Goal: Task Accomplishment & Management: Complete application form

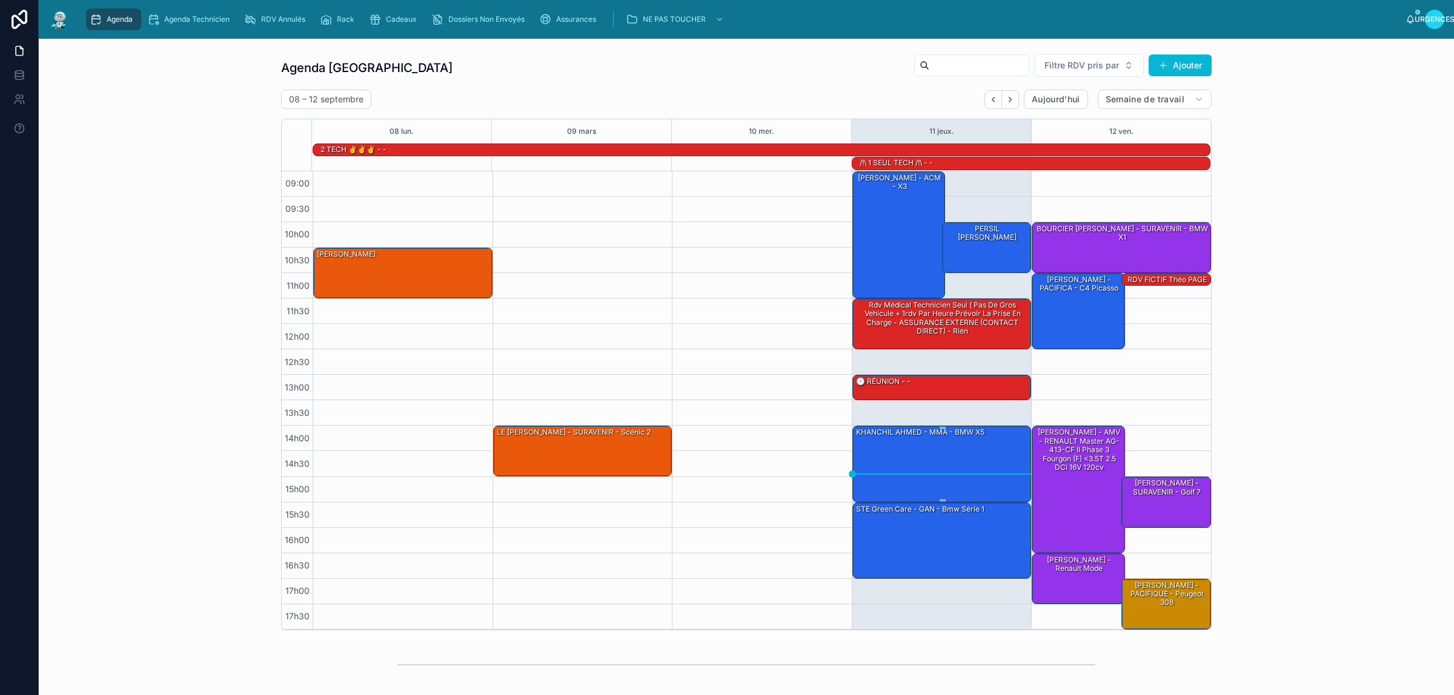
click at [959, 449] on div "KHANCHIL AHMED - MMA - BMW x5" at bounding box center [943, 463] width 176 height 74
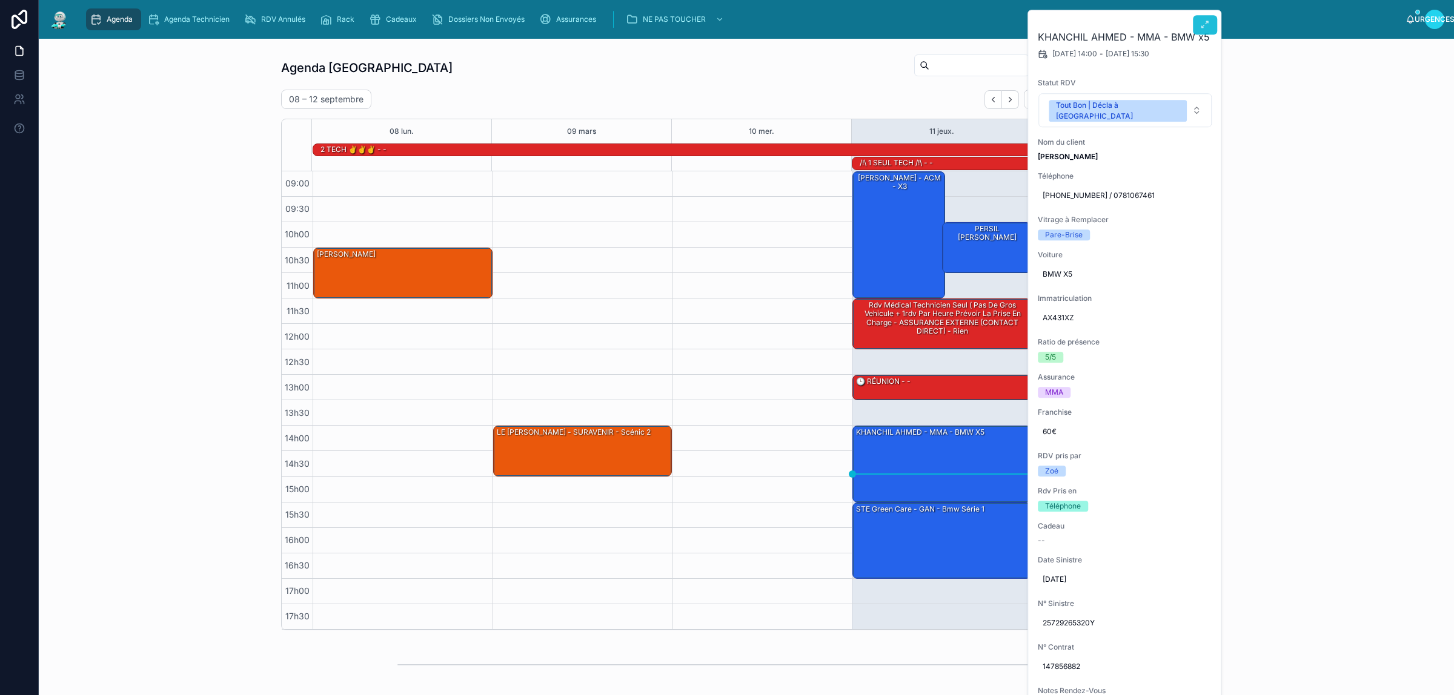
click at [1203, 22] on icon at bounding box center [1205, 25] width 10 height 10
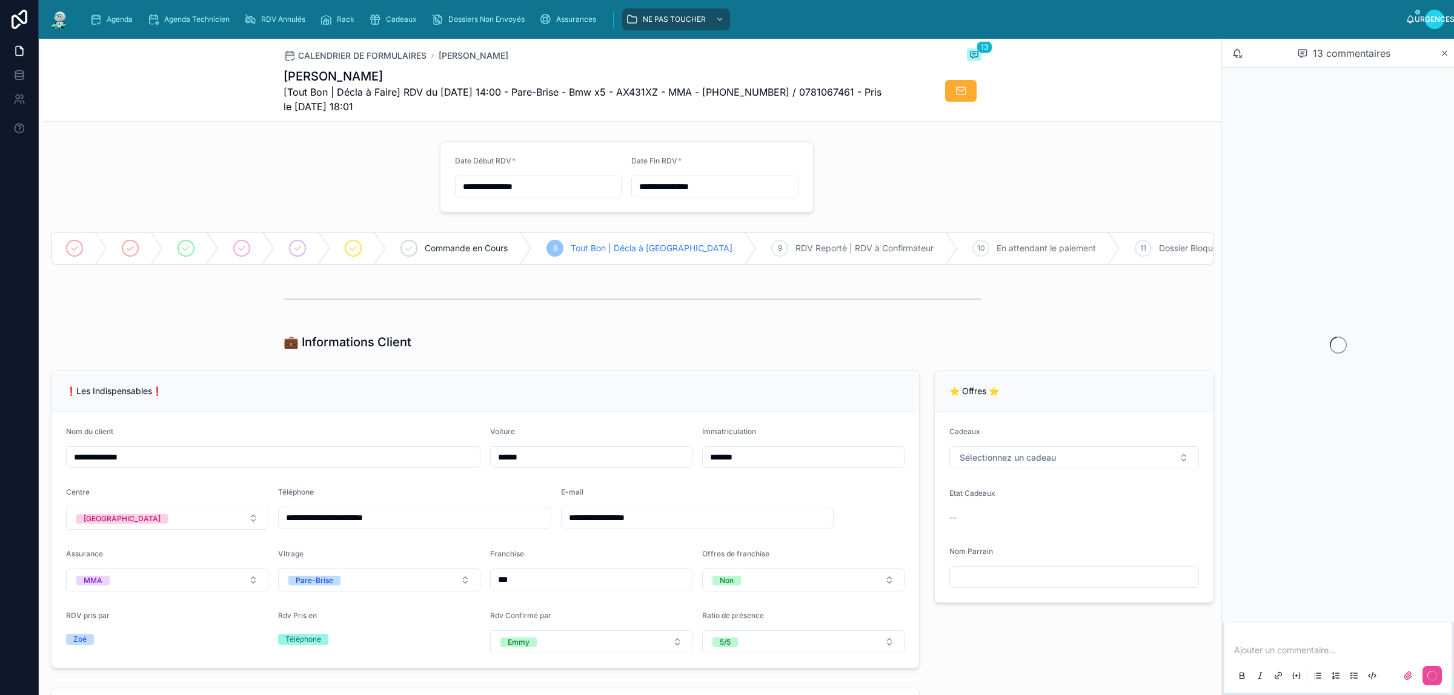
click at [1325, 652] on p at bounding box center [1340, 650] width 213 height 12
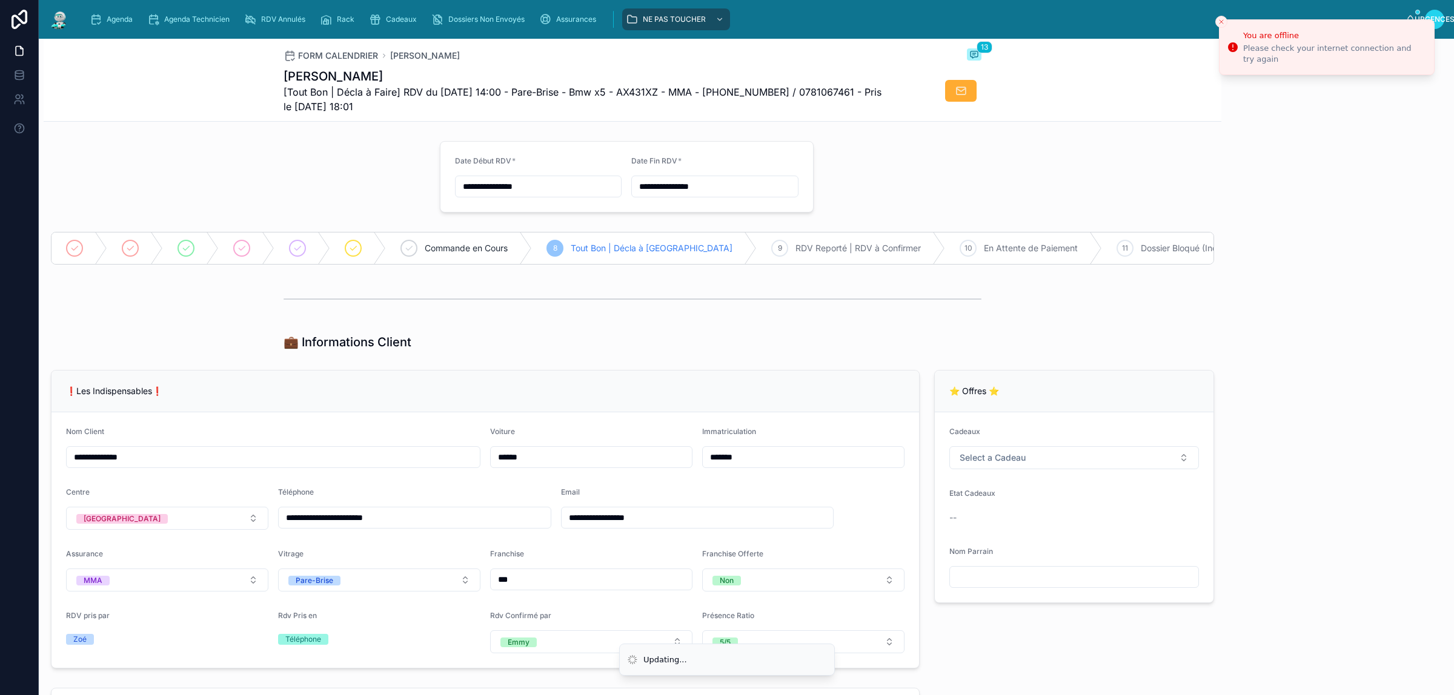
scroll to position [636, 0]
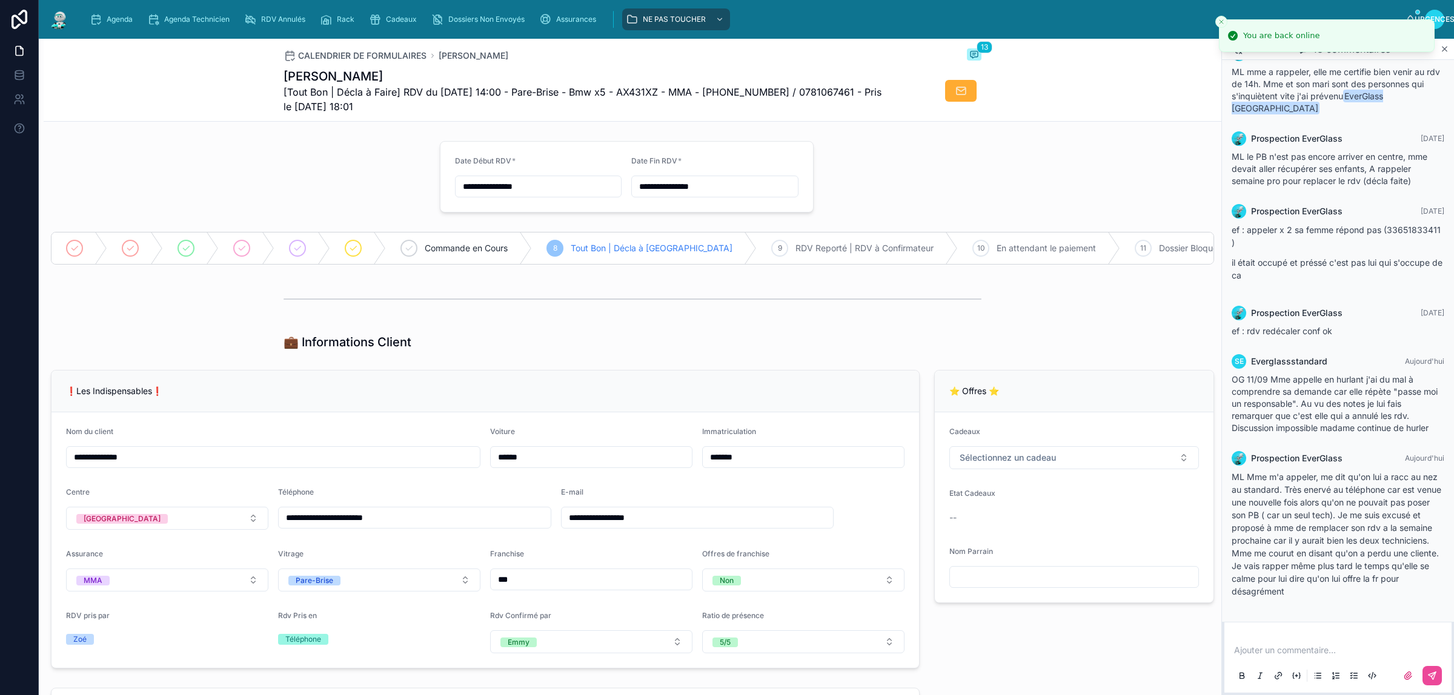
click at [1299, 648] on p at bounding box center [1340, 650] width 213 height 12
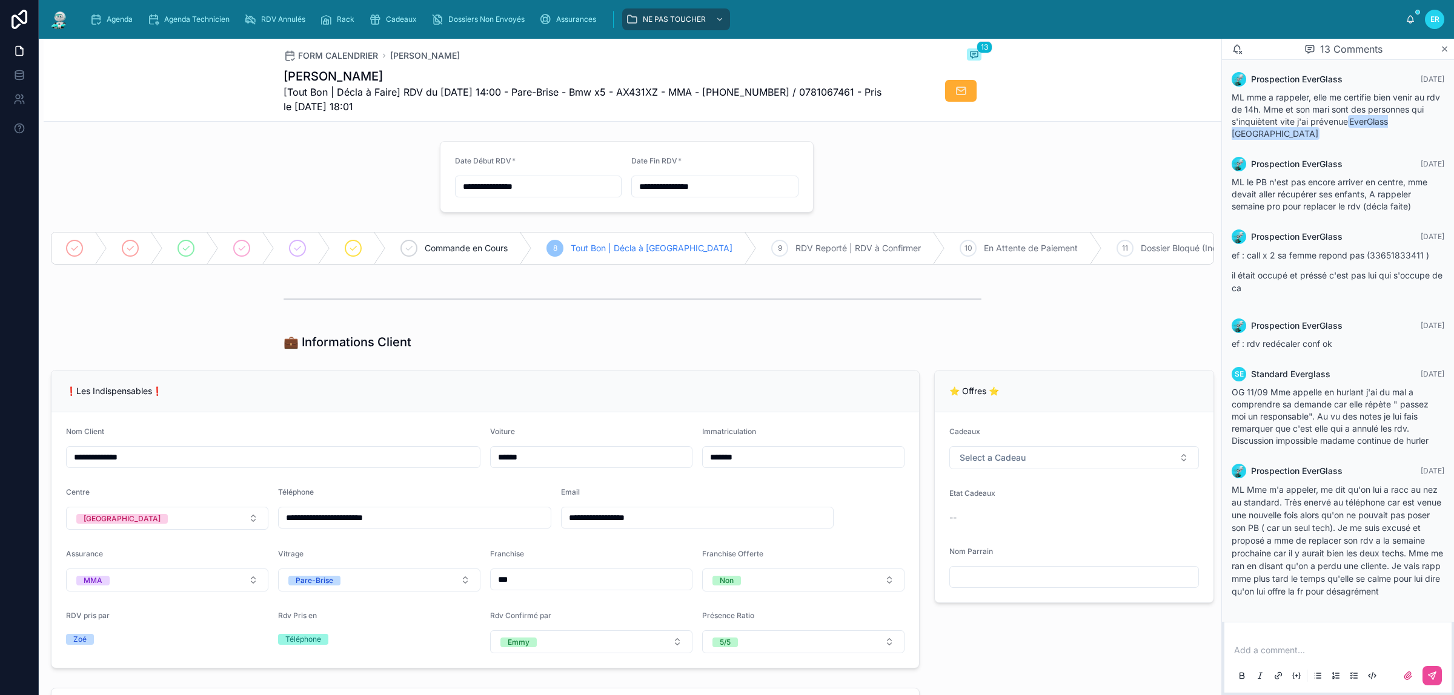
click at [1312, 652] on p at bounding box center [1340, 650] width 213 height 12
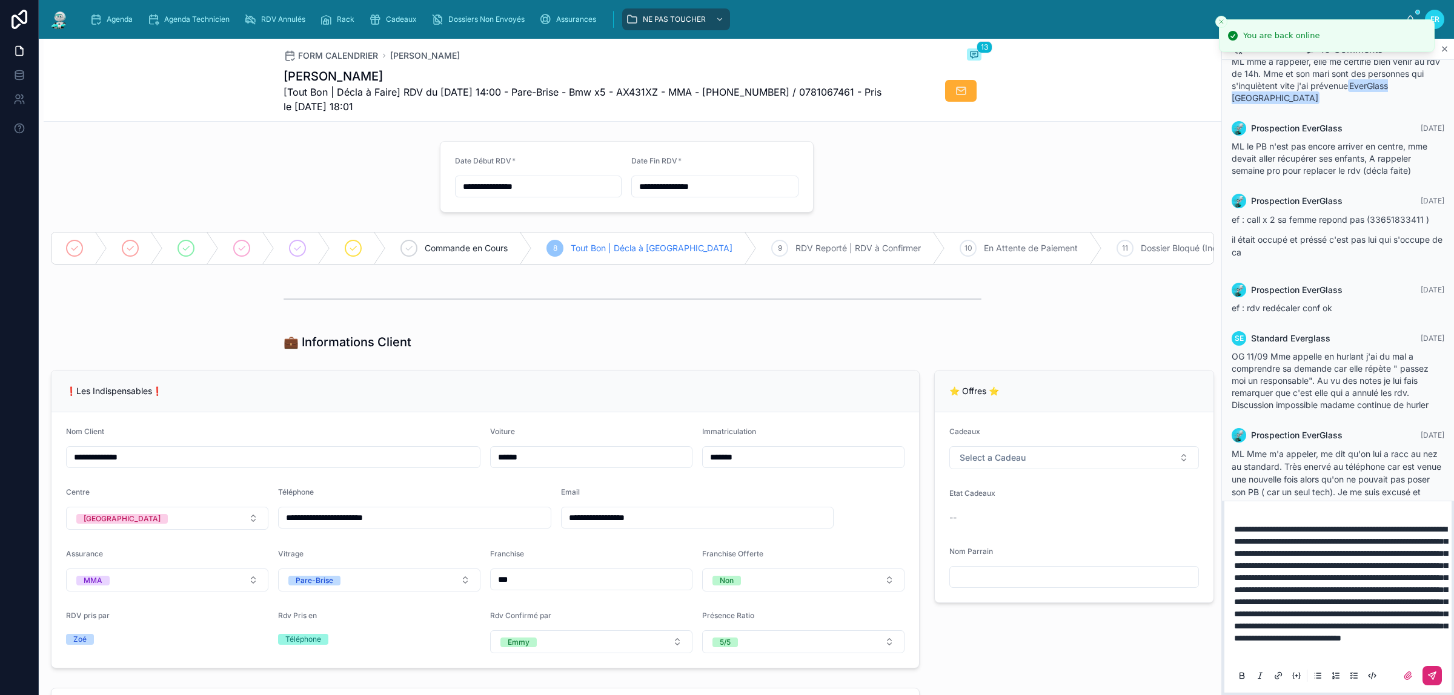
click at [1434, 672] on icon at bounding box center [1432, 676] width 10 height 10
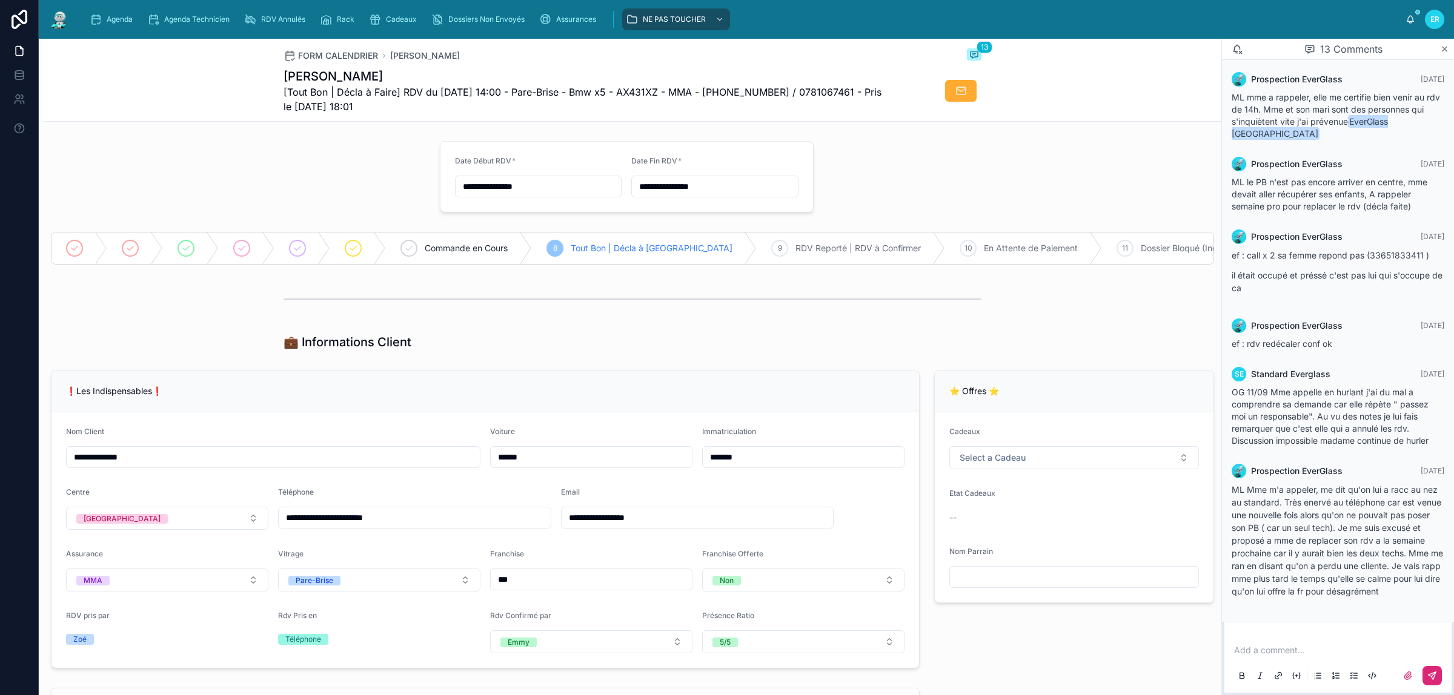
click at [1313, 648] on p at bounding box center [1340, 650] width 213 height 12
click at [1304, 651] on p at bounding box center [1340, 650] width 213 height 12
click at [1283, 649] on p at bounding box center [1340, 650] width 213 height 12
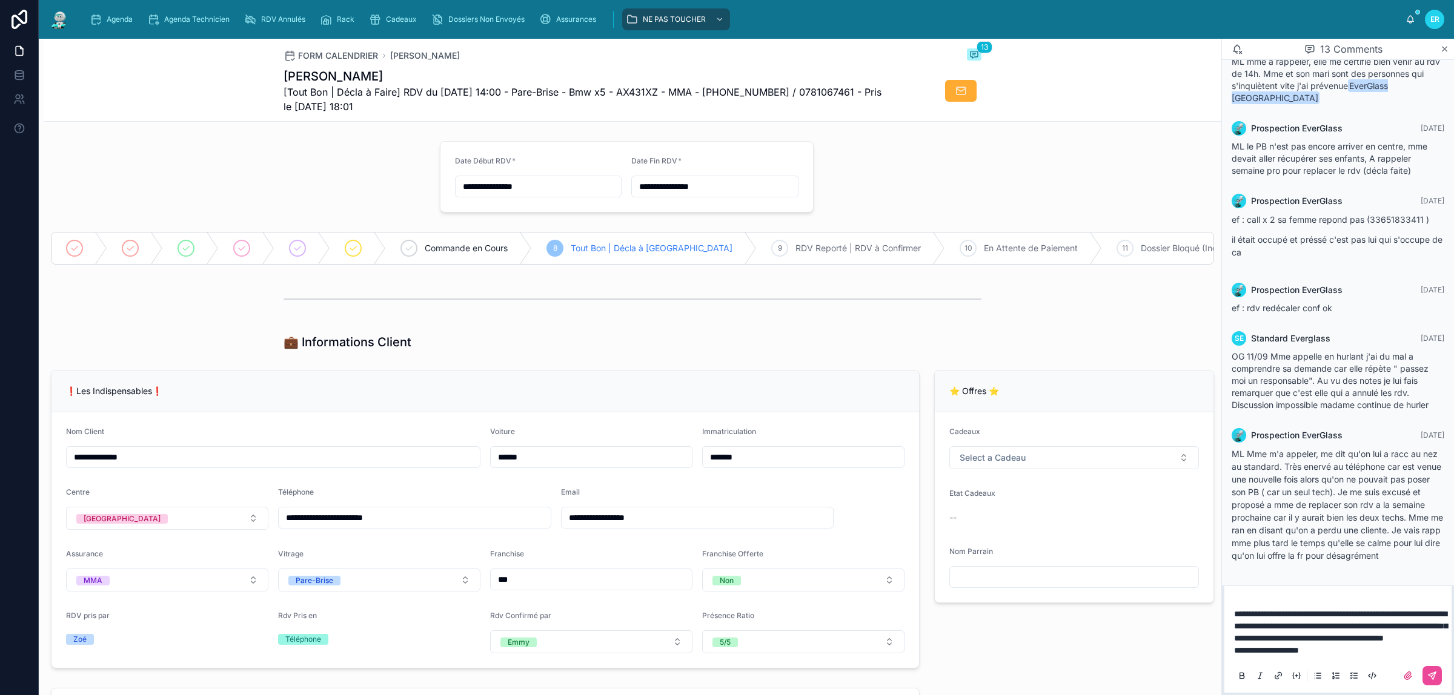
click at [1338, 655] on p "**********" at bounding box center [1340, 632] width 213 height 48
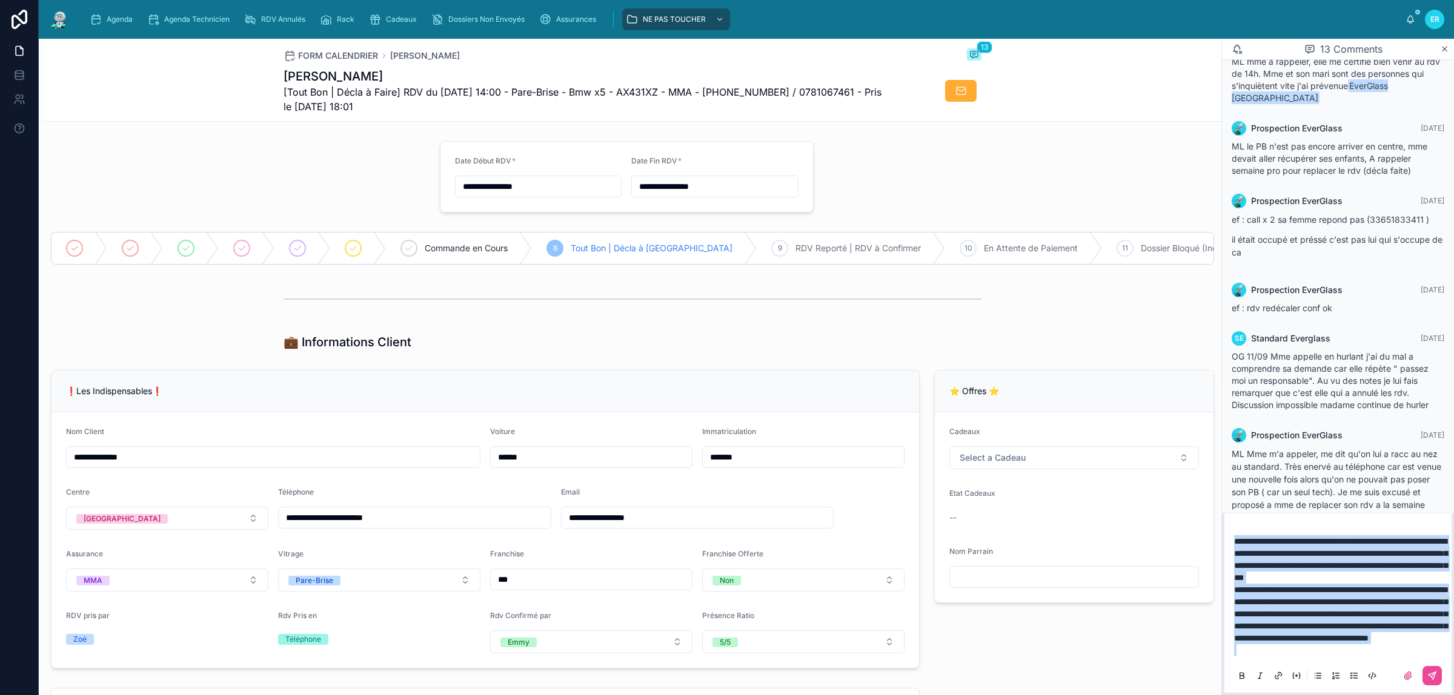
drag, startPoint x: 1279, startPoint y: 646, endPoint x: 1131, endPoint y: 337, distance: 343.0
click at [1101, 328] on div "**********" at bounding box center [746, 367] width 1415 height 657
copy p "**********"
click at [1427, 675] on icon at bounding box center [1432, 676] width 10 height 10
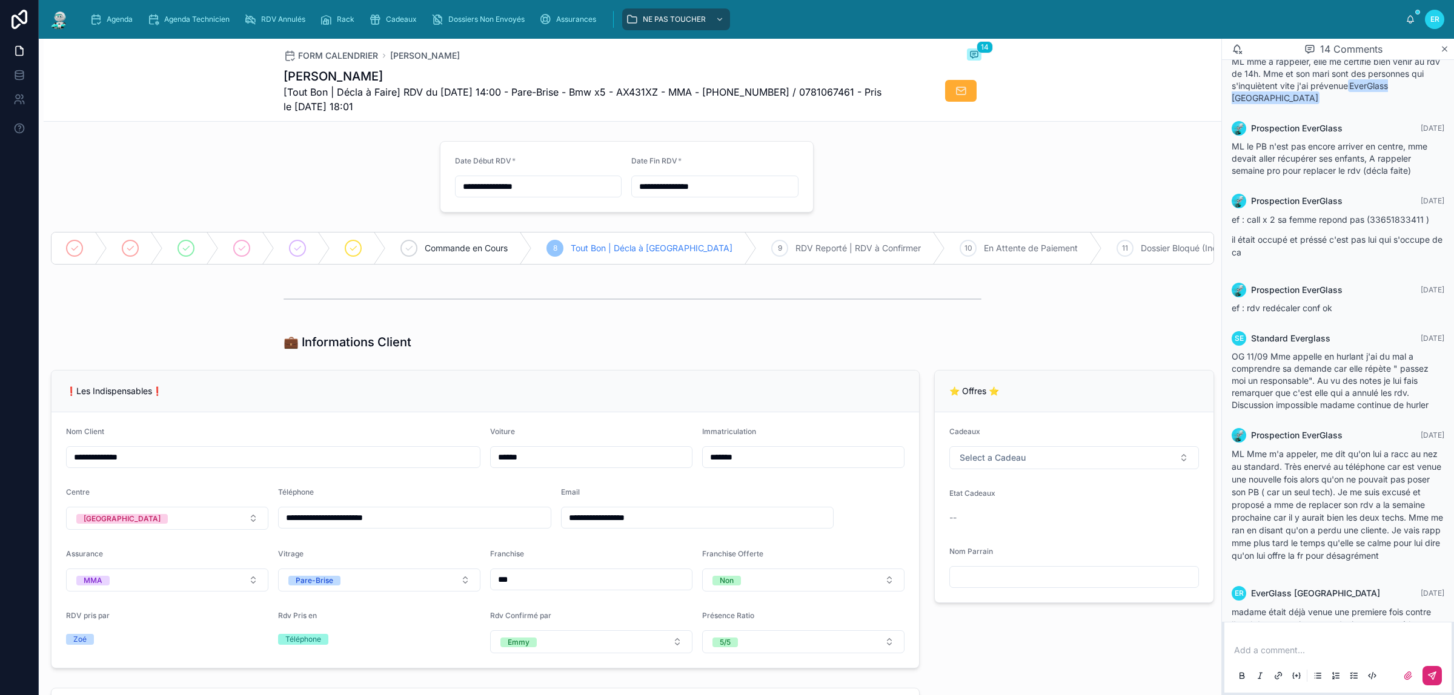
scroll to position [819, 0]
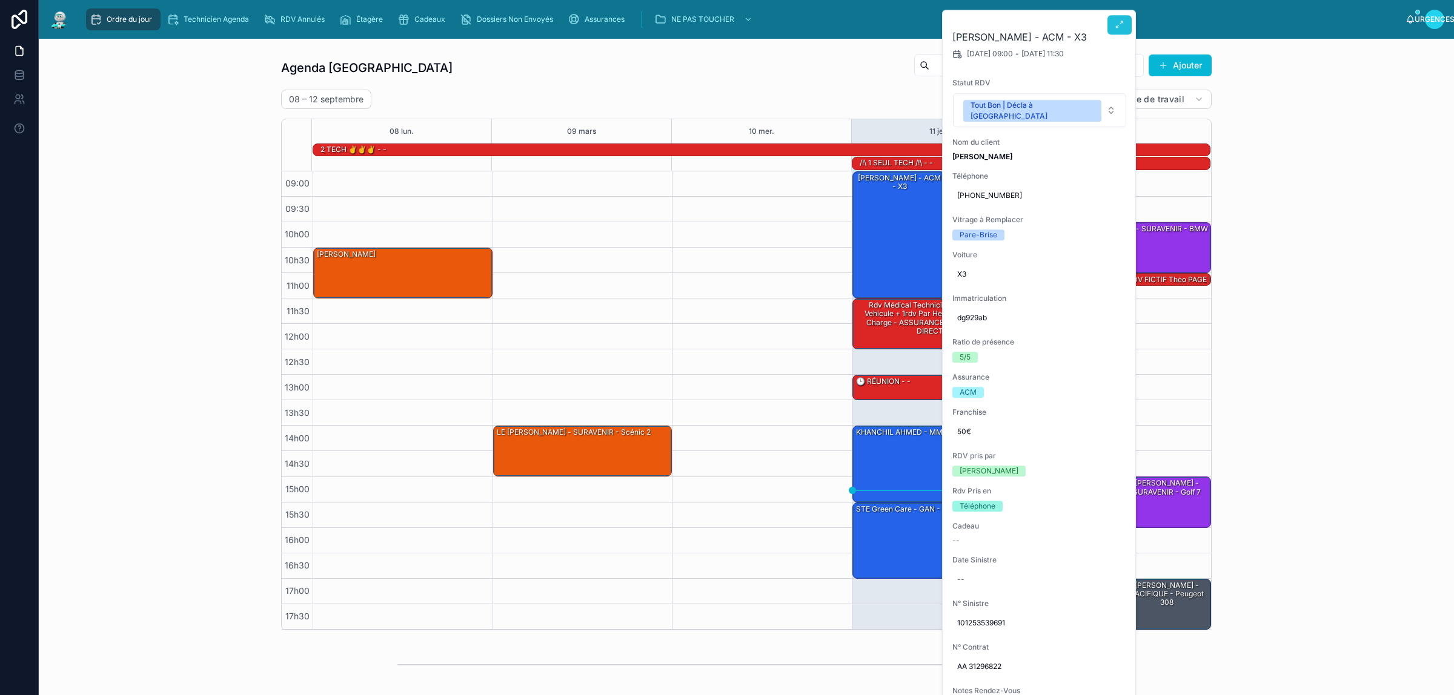
click at [1111, 25] on button at bounding box center [1119, 24] width 24 height 19
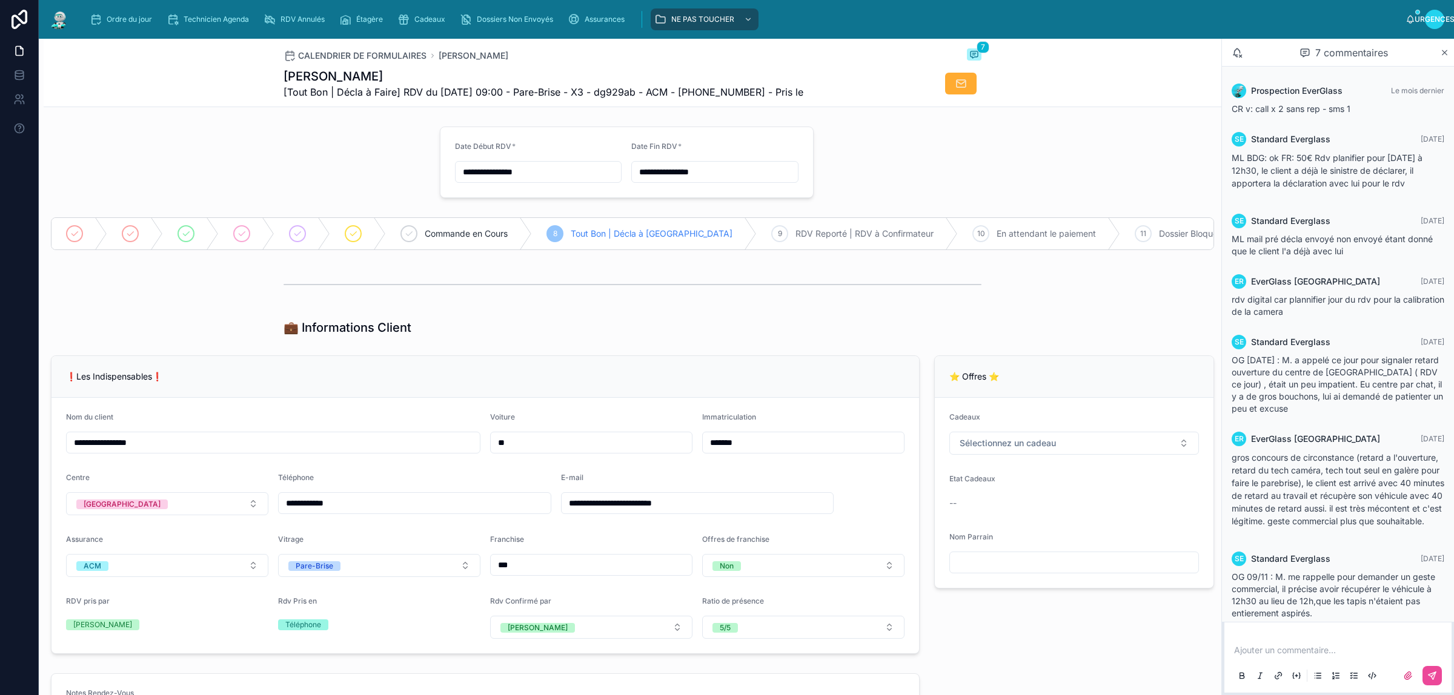
scroll to position [25, 0]
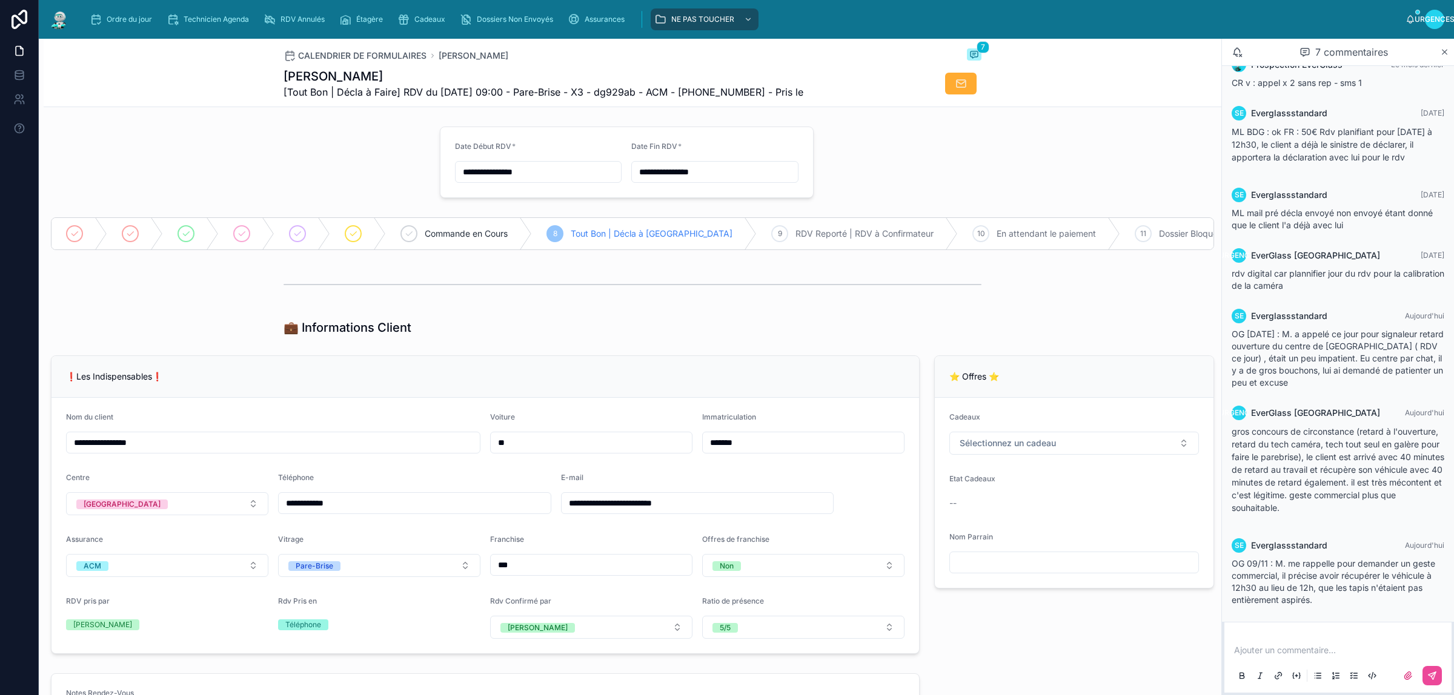
click at [128, 7] on div "Ordre du jour Technicien Agenda RDV Annulés Étagère Cadeaux Dossiers Non Envoyé…" at bounding box center [742, 19] width 1325 height 27
click at [127, 16] on font "Ordre du jour" at bounding box center [129, 19] width 45 height 9
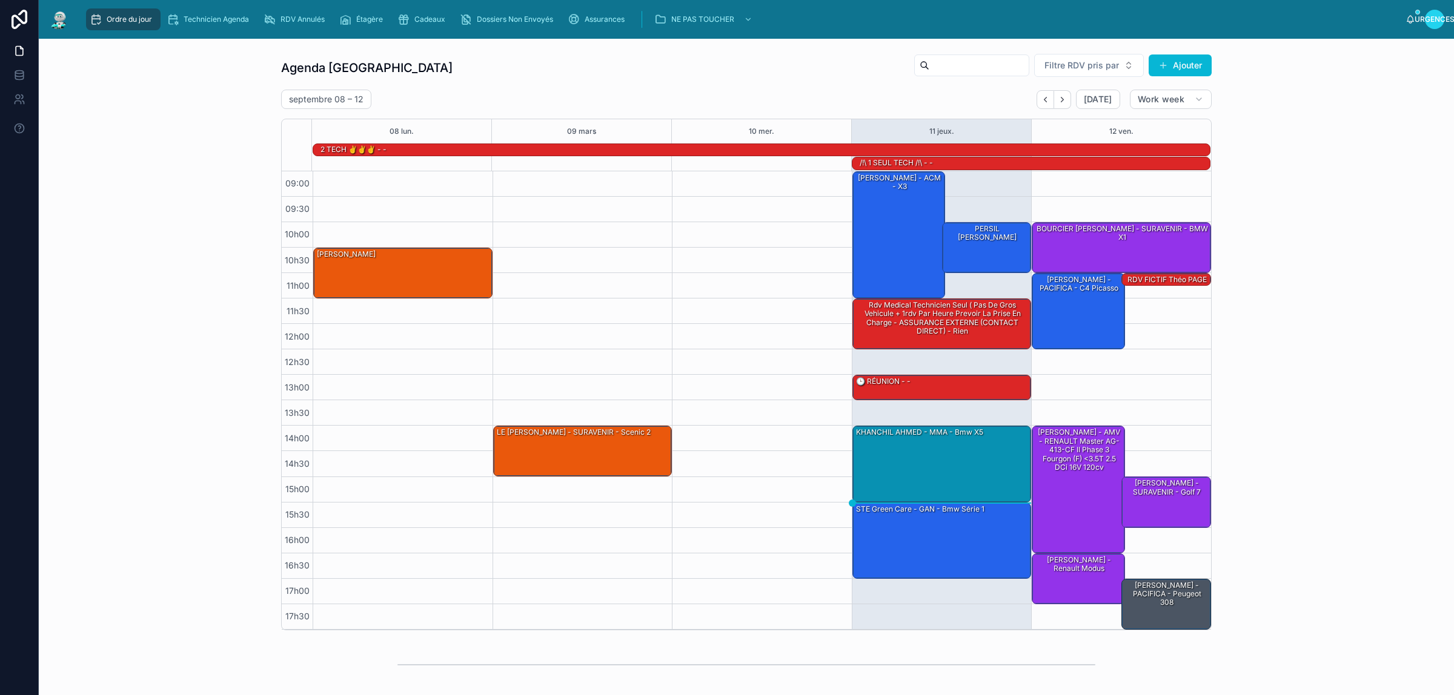
click at [982, 248] on div "PERSIL [PERSON_NAME]" at bounding box center [987, 247] width 86 height 48
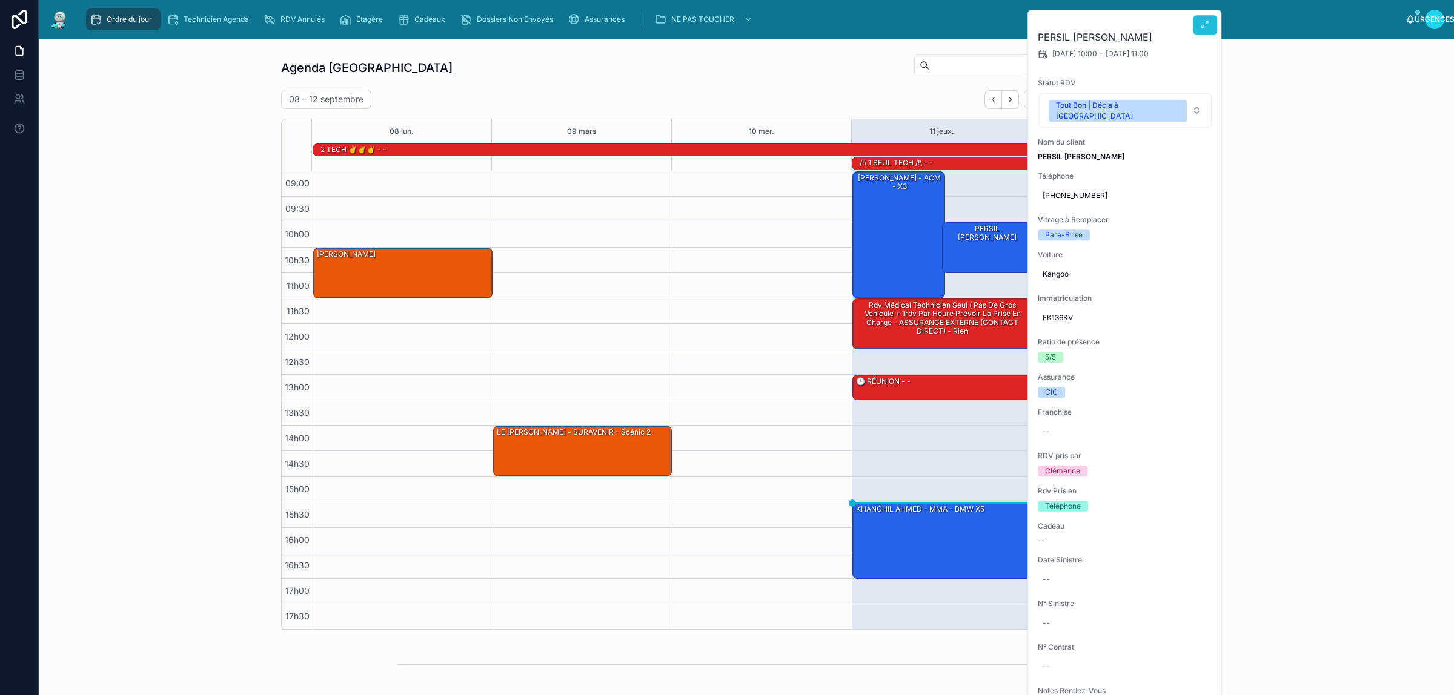
click at [1204, 22] on icon at bounding box center [1205, 25] width 10 height 10
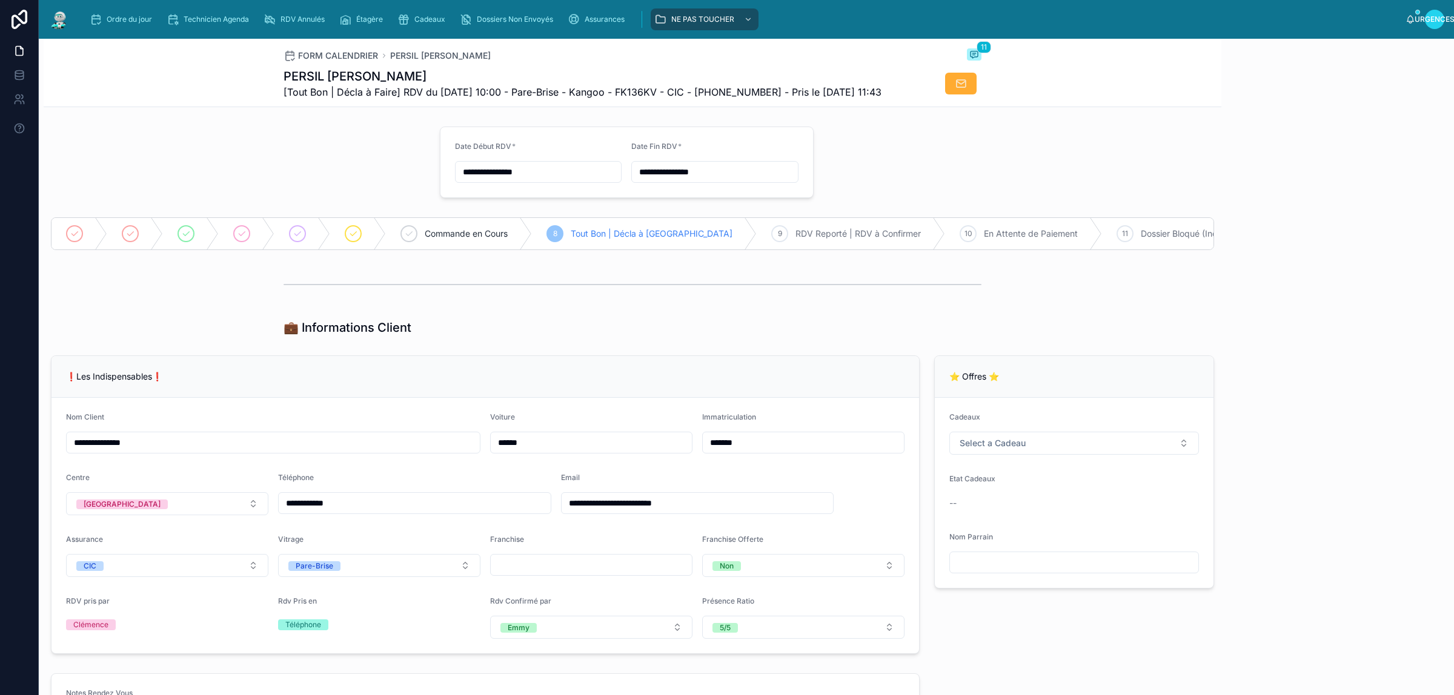
scroll to position [149, 0]
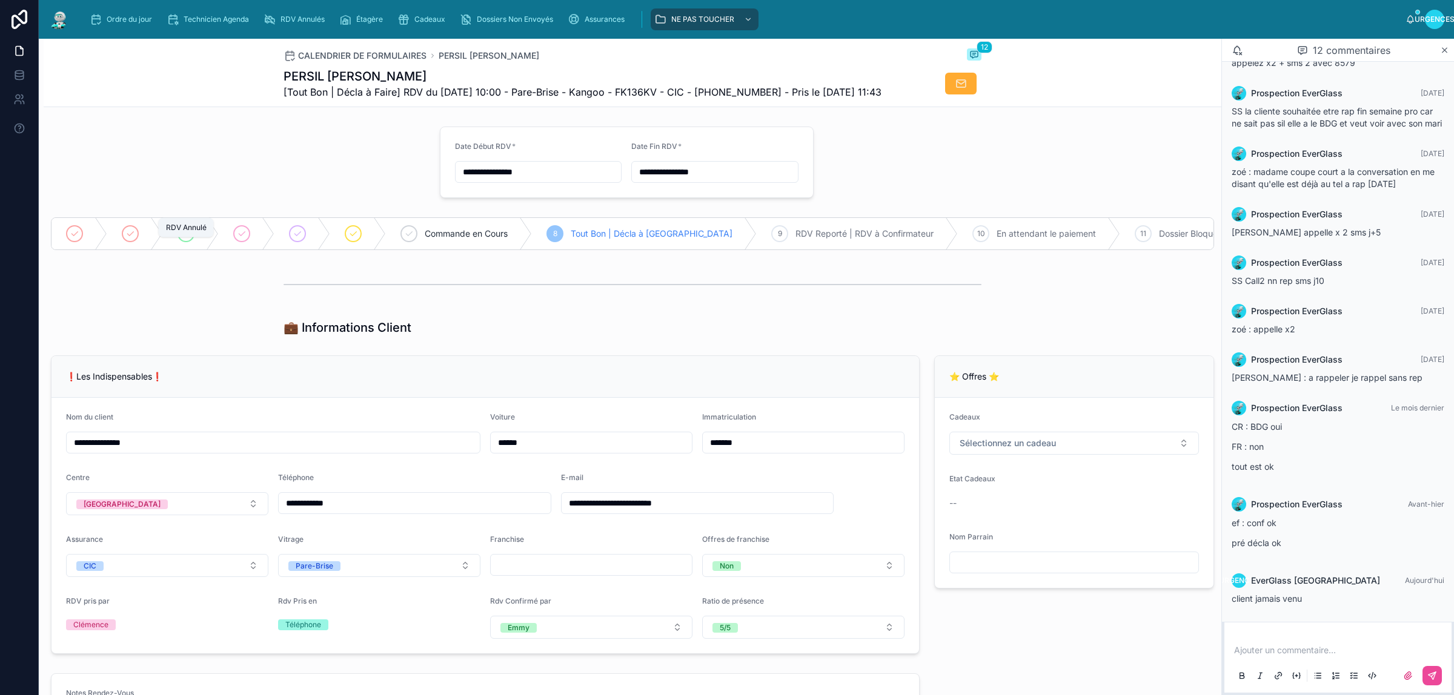
click at [185, 239] on icon at bounding box center [186, 234] width 10 height 10
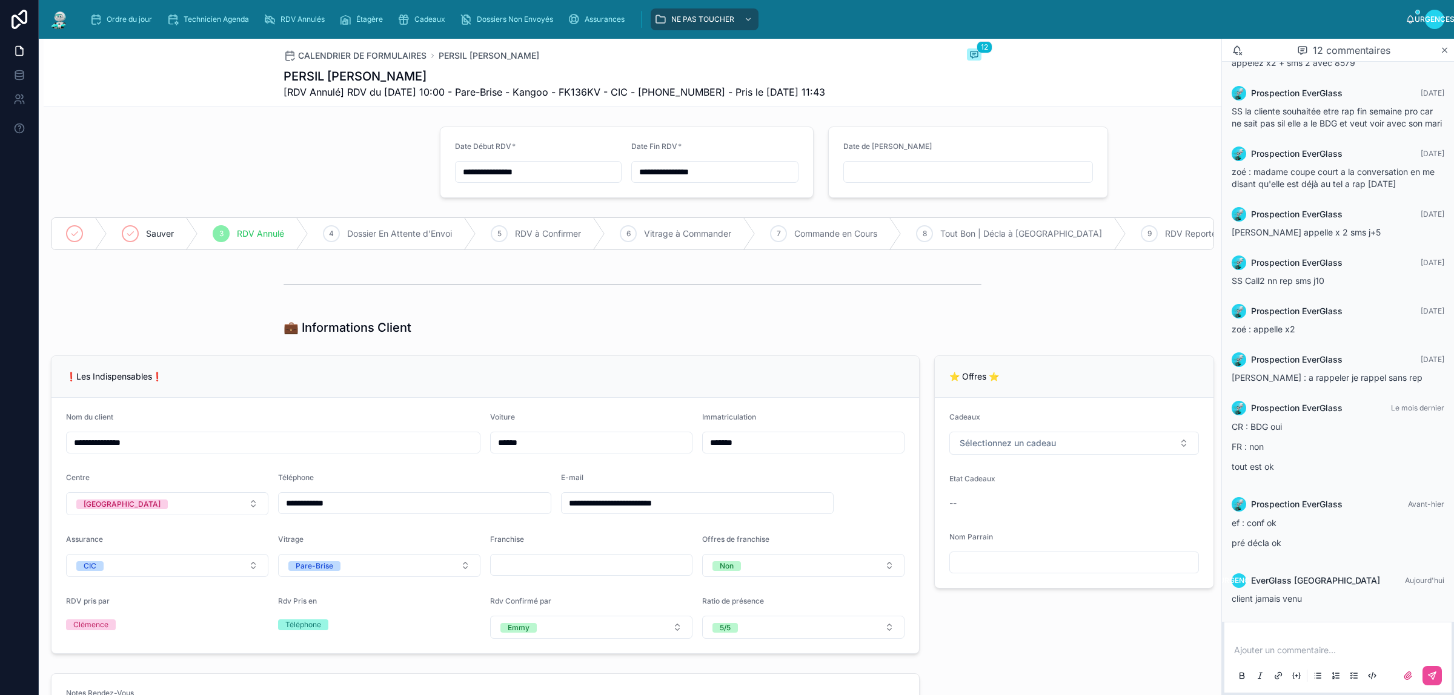
type input "**********"
click at [125, 19] on font "Ordre du jour" at bounding box center [129, 19] width 45 height 9
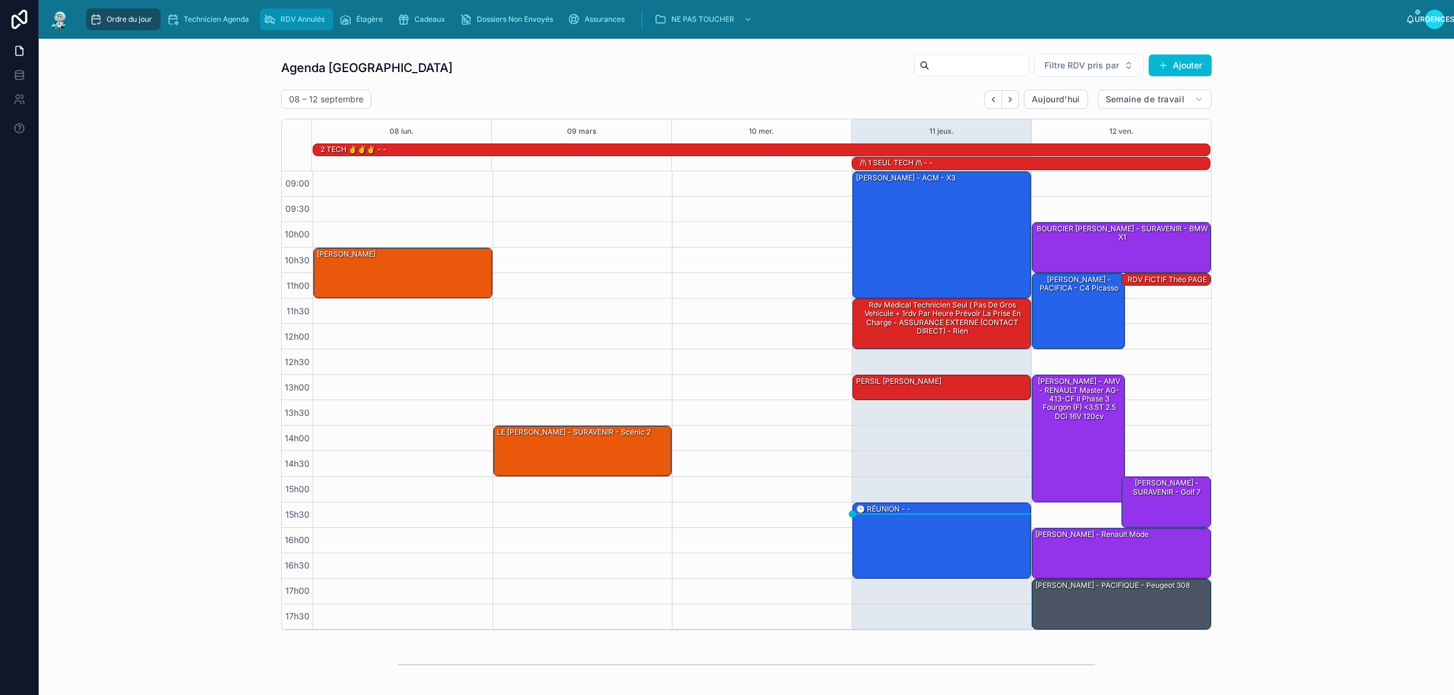
click at [286, 23] on span "RDV Annulés" at bounding box center [302, 20] width 44 height 10
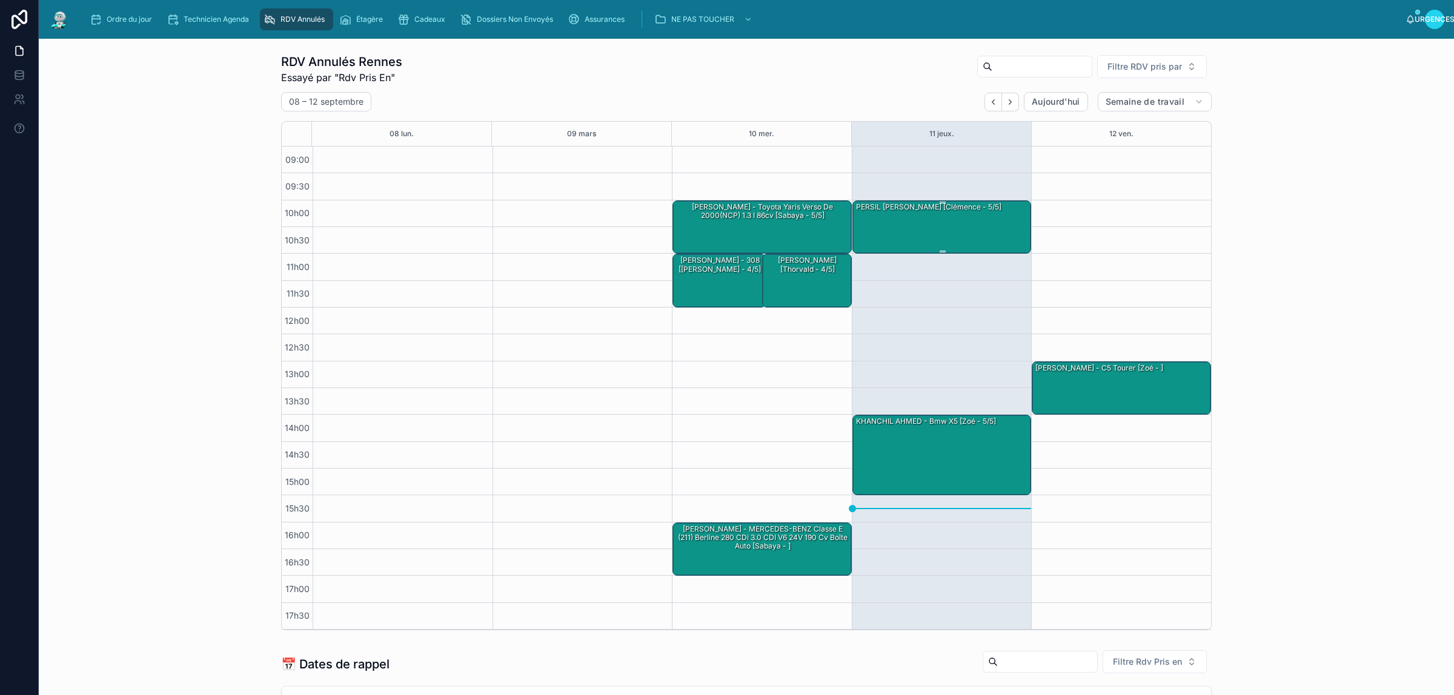
click at [974, 235] on div "PERSIL Jennifer - Kangoo [Clémence - 5/5]" at bounding box center [943, 226] width 176 height 51
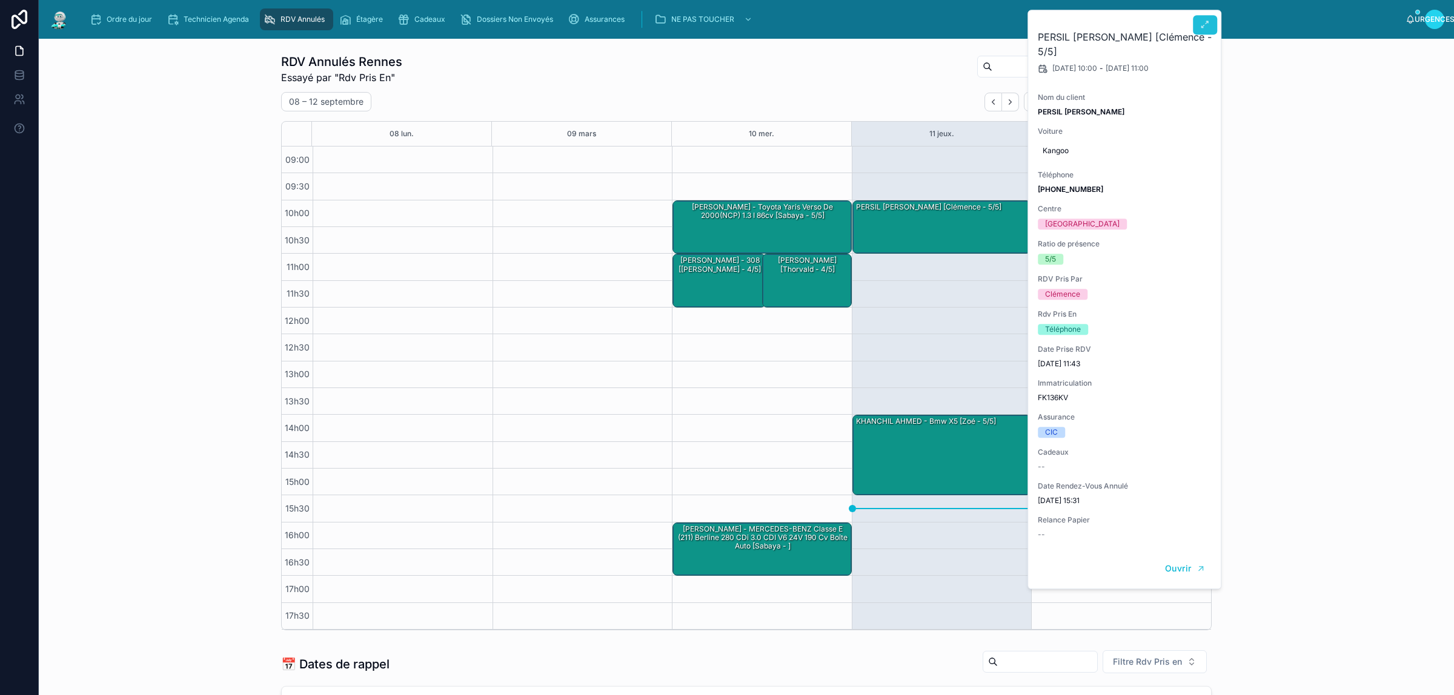
click at [1211, 24] on button at bounding box center [1205, 24] width 24 height 19
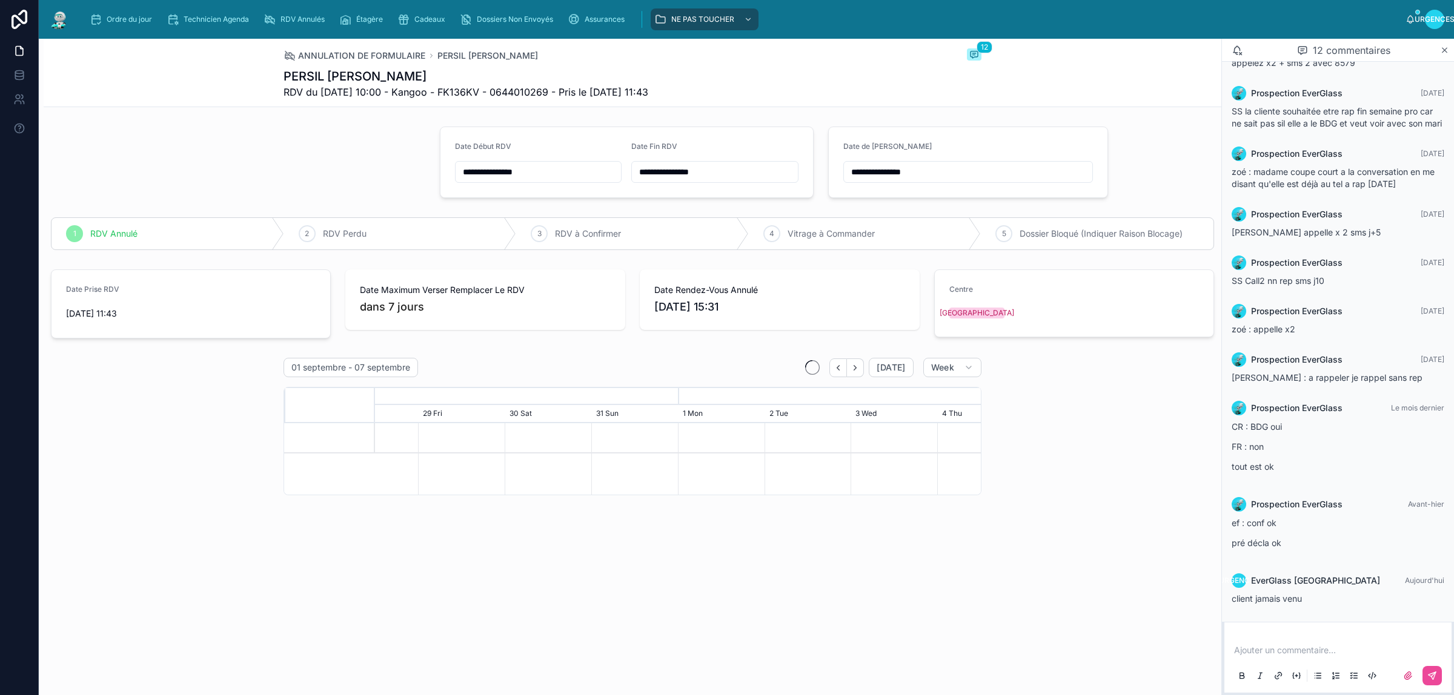
scroll to position [0, 907]
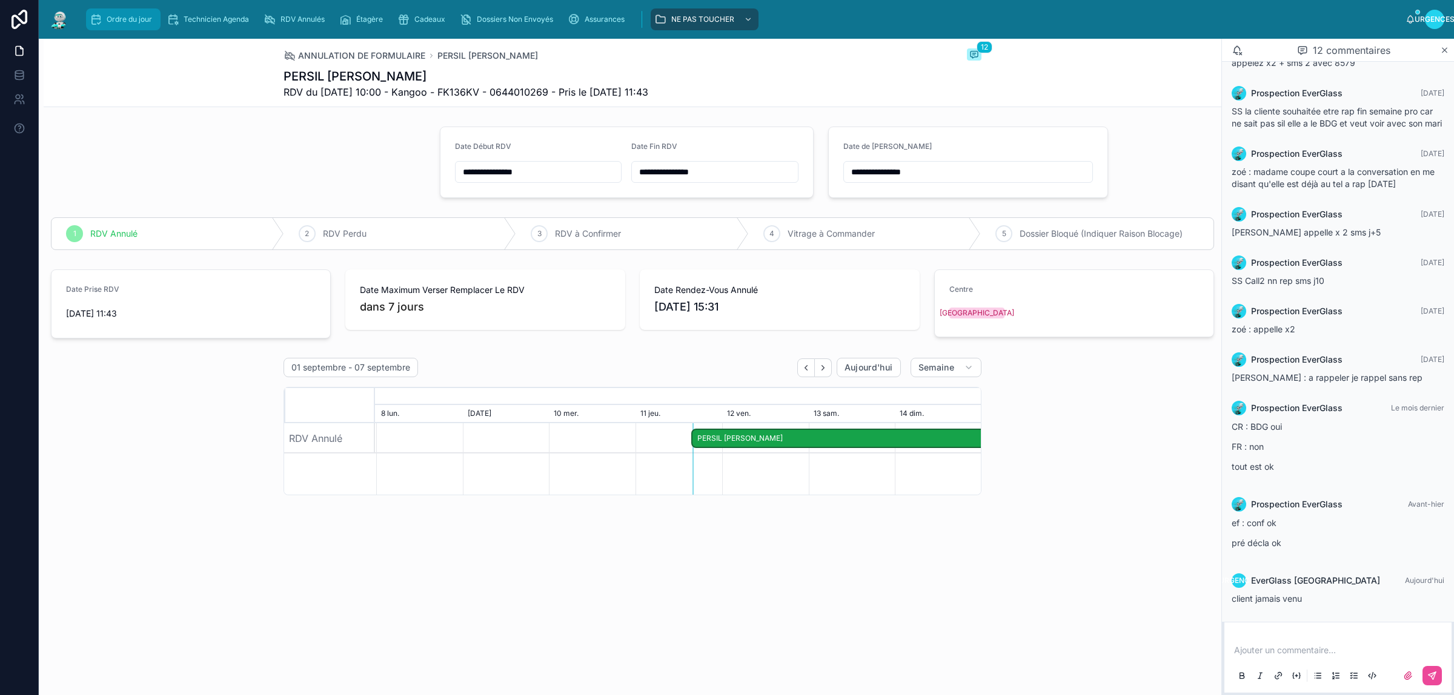
click at [141, 16] on font "Ordre du jour" at bounding box center [129, 19] width 45 height 9
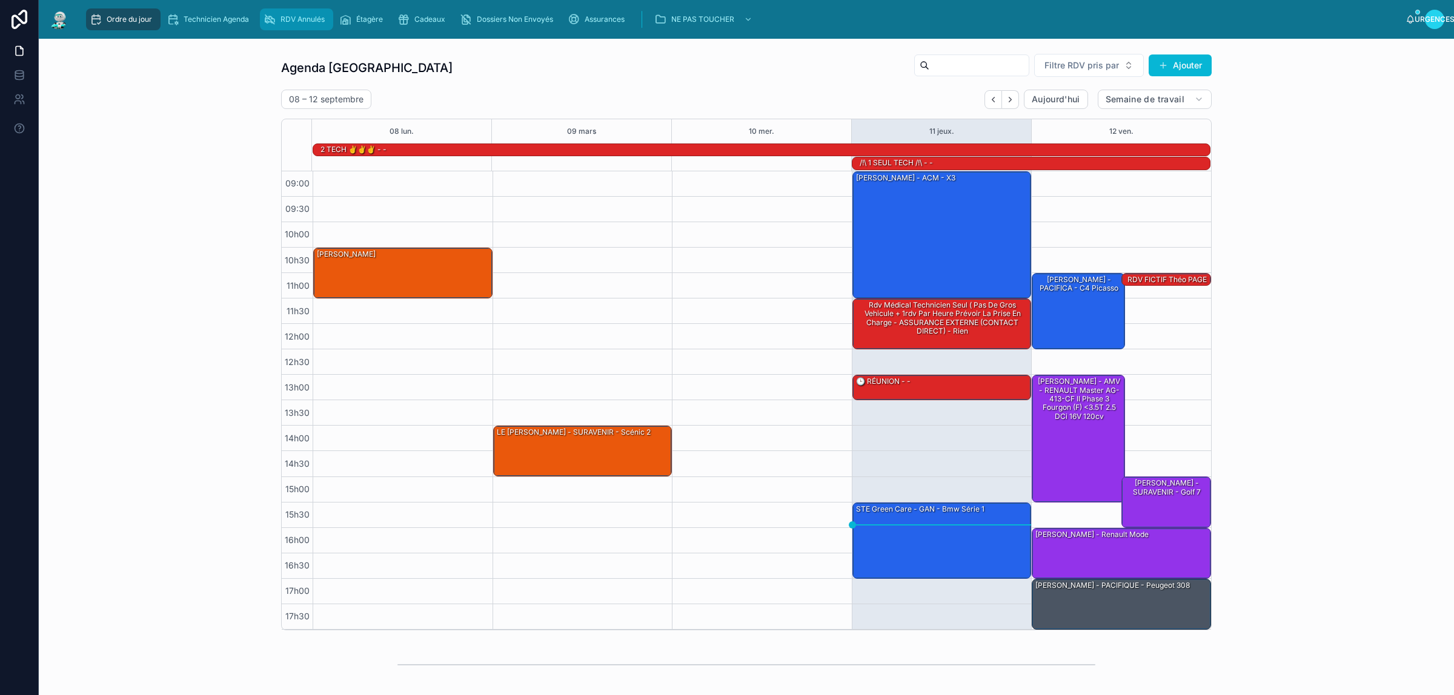
click at [294, 22] on font "RDV Annulés" at bounding box center [302, 19] width 44 height 9
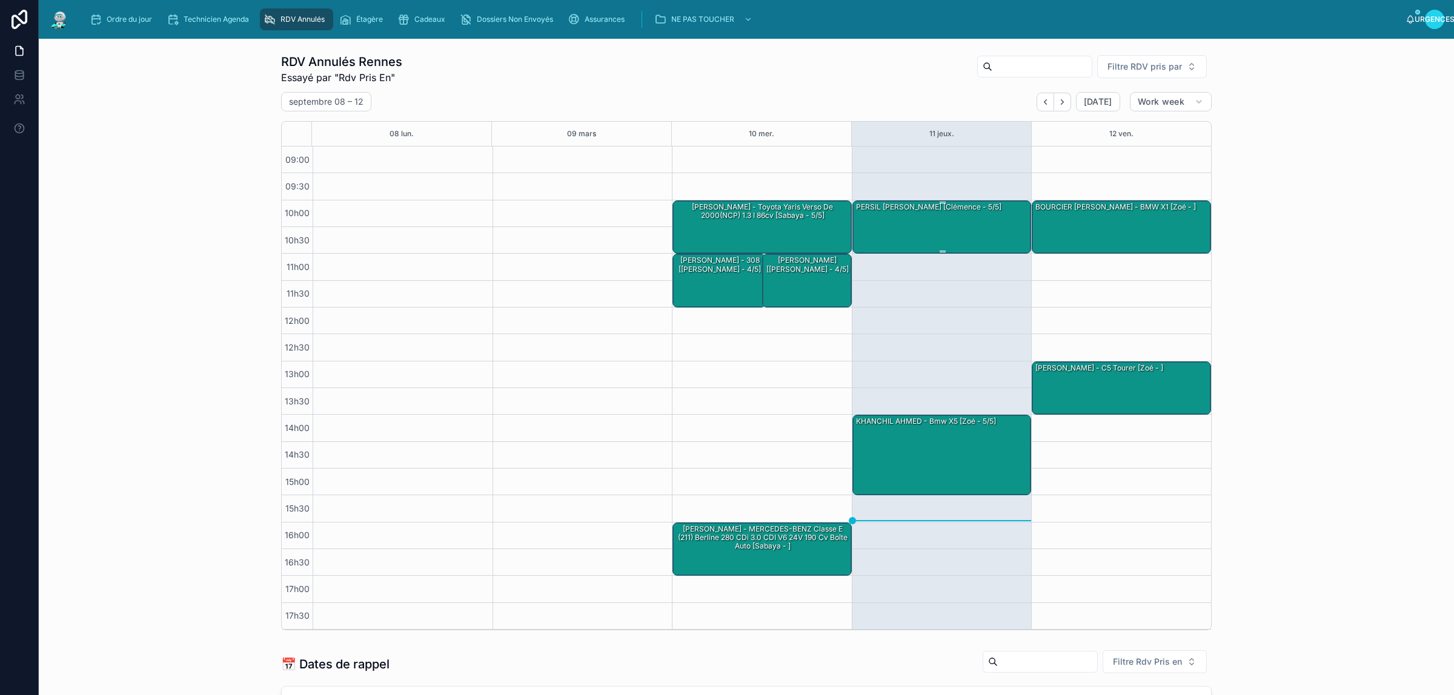
click at [939, 223] on div "PERSIL Jennifer - Kangoo [Clémence - 5/5]" at bounding box center [943, 226] width 176 height 51
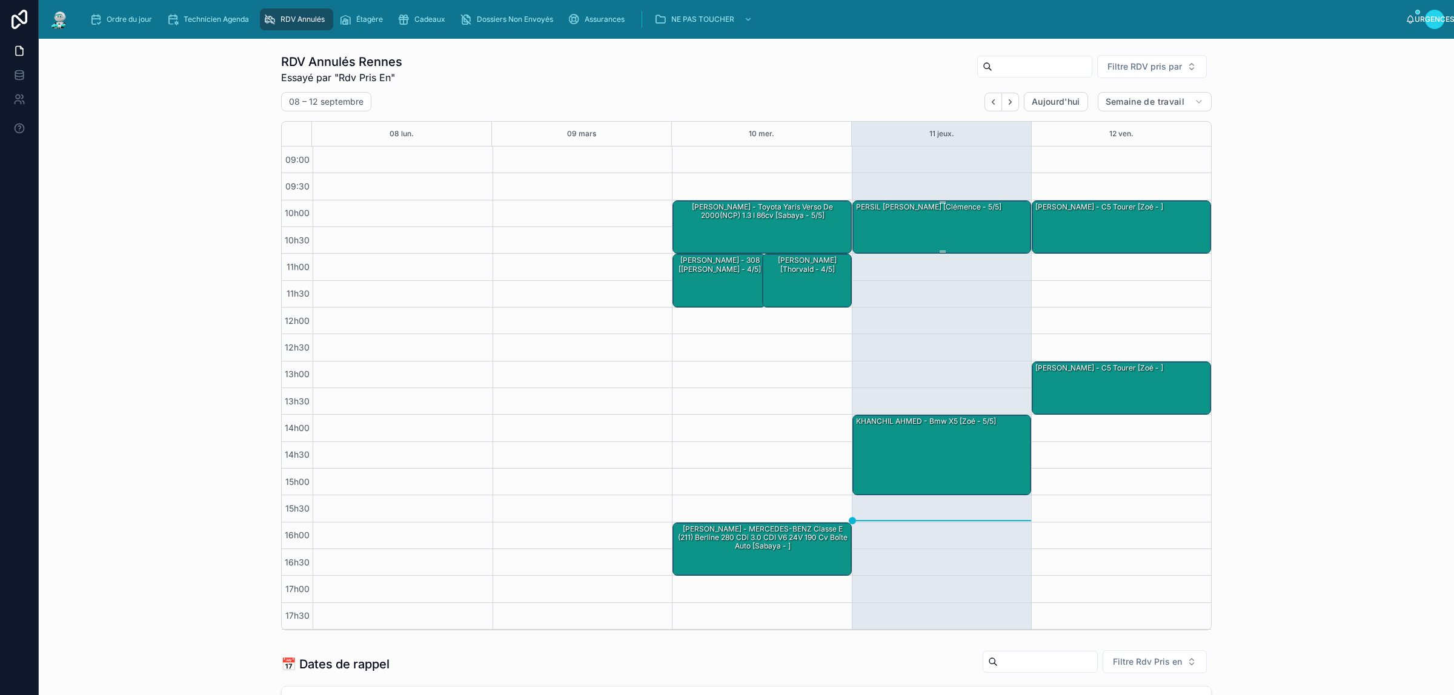
click at [919, 227] on div "PERSIL Jennifer - Kangoo [Clémence - 5/5]" at bounding box center [943, 226] width 176 height 51
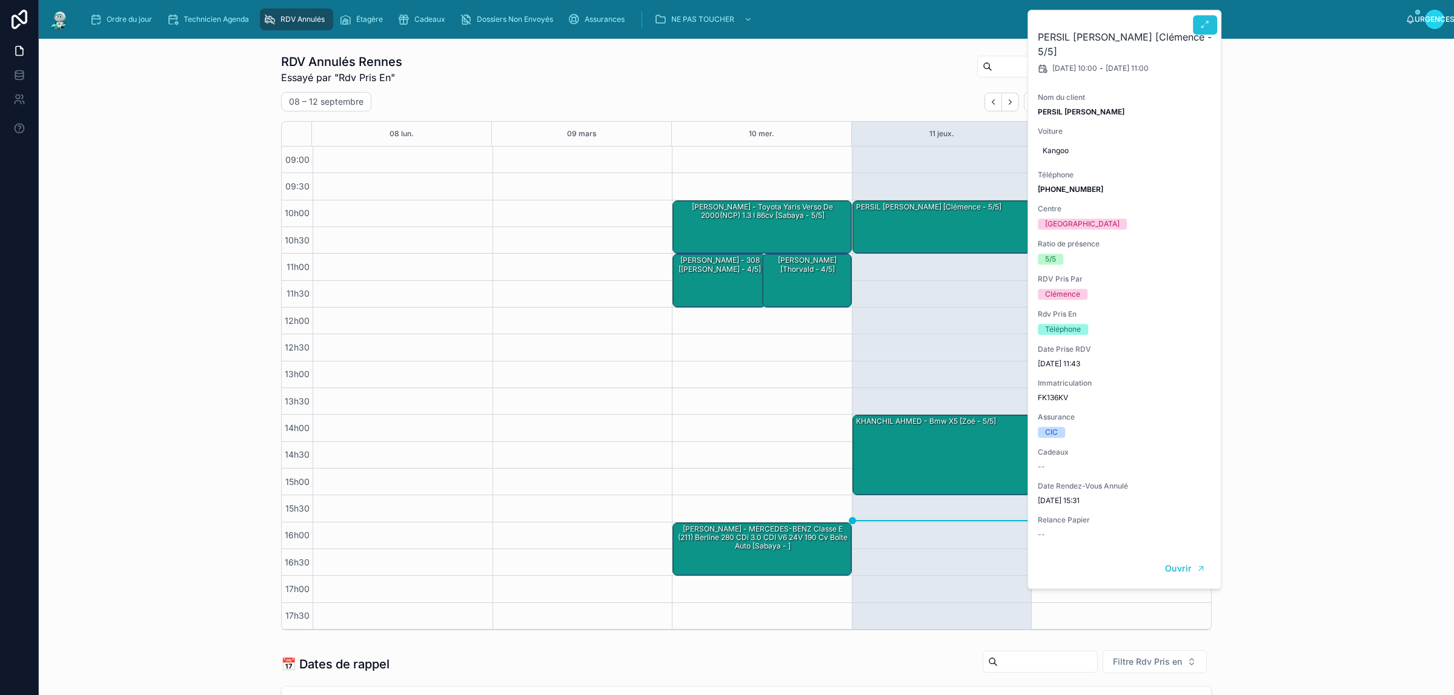
click at [1204, 22] on icon at bounding box center [1205, 25] width 10 height 10
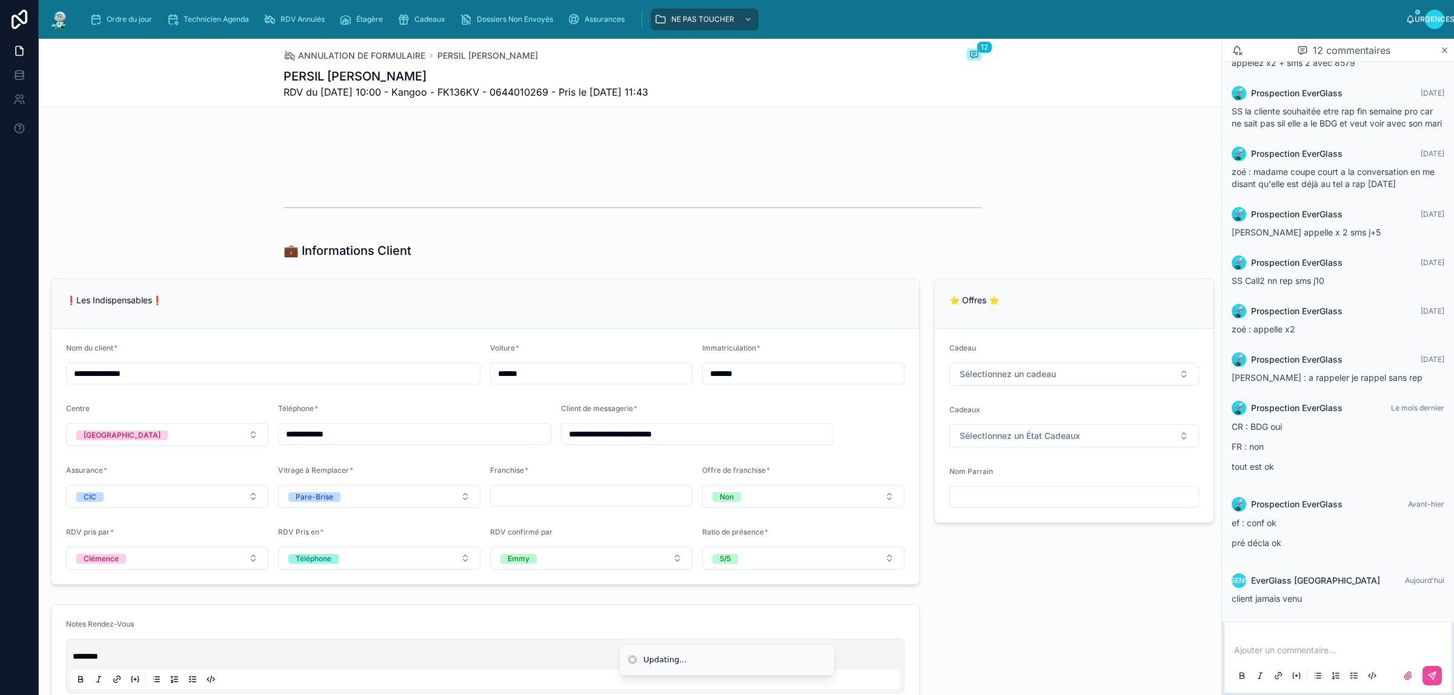
scroll to position [1060, 0]
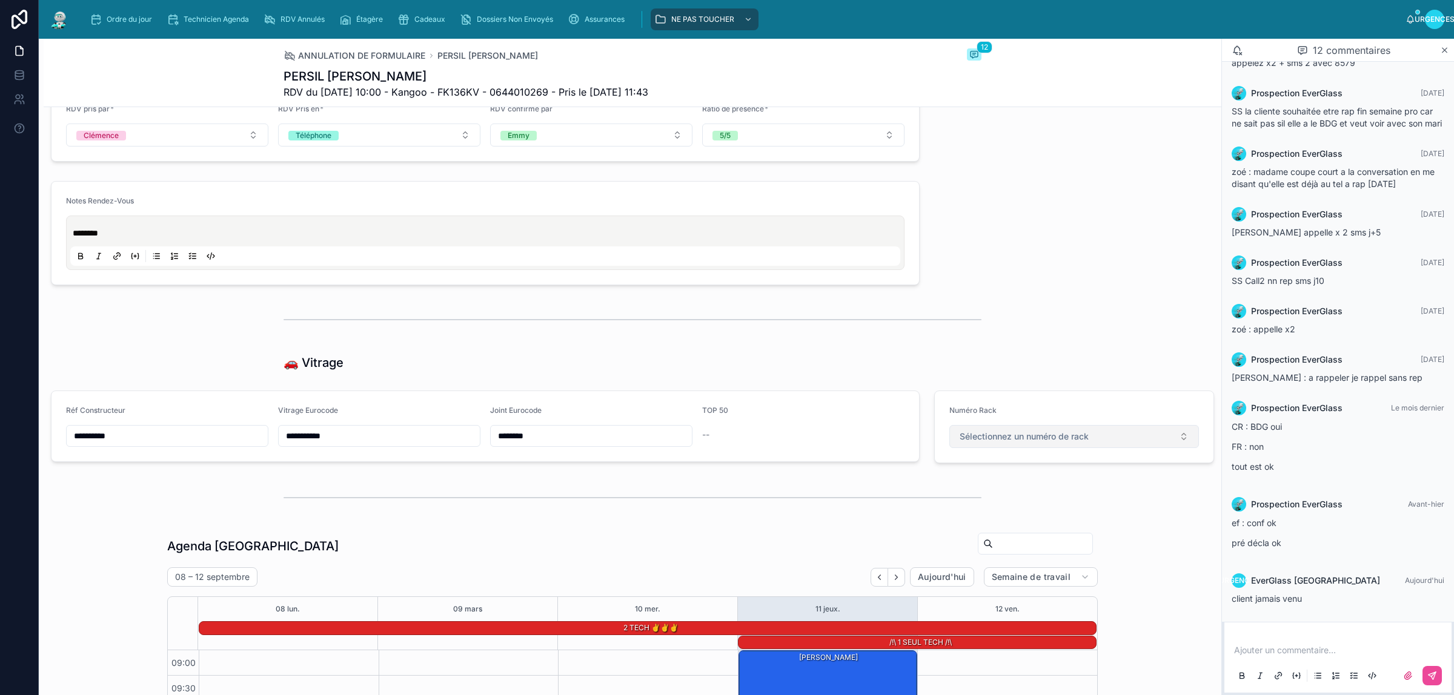
click at [982, 440] on font "Sélectionnez un numéro de rack" at bounding box center [1023, 436] width 129 height 10
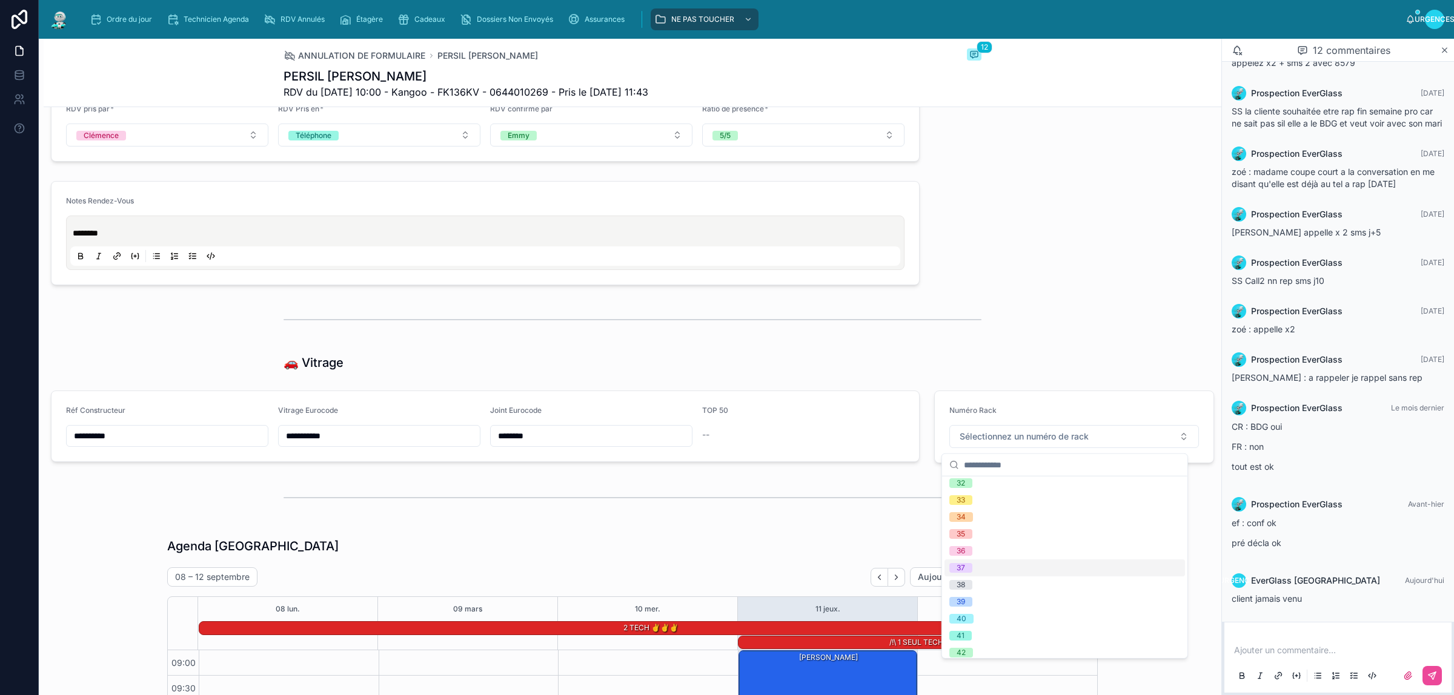
scroll to position [908, 0]
click at [993, 512] on div "56" at bounding box center [1064, 511] width 240 height 17
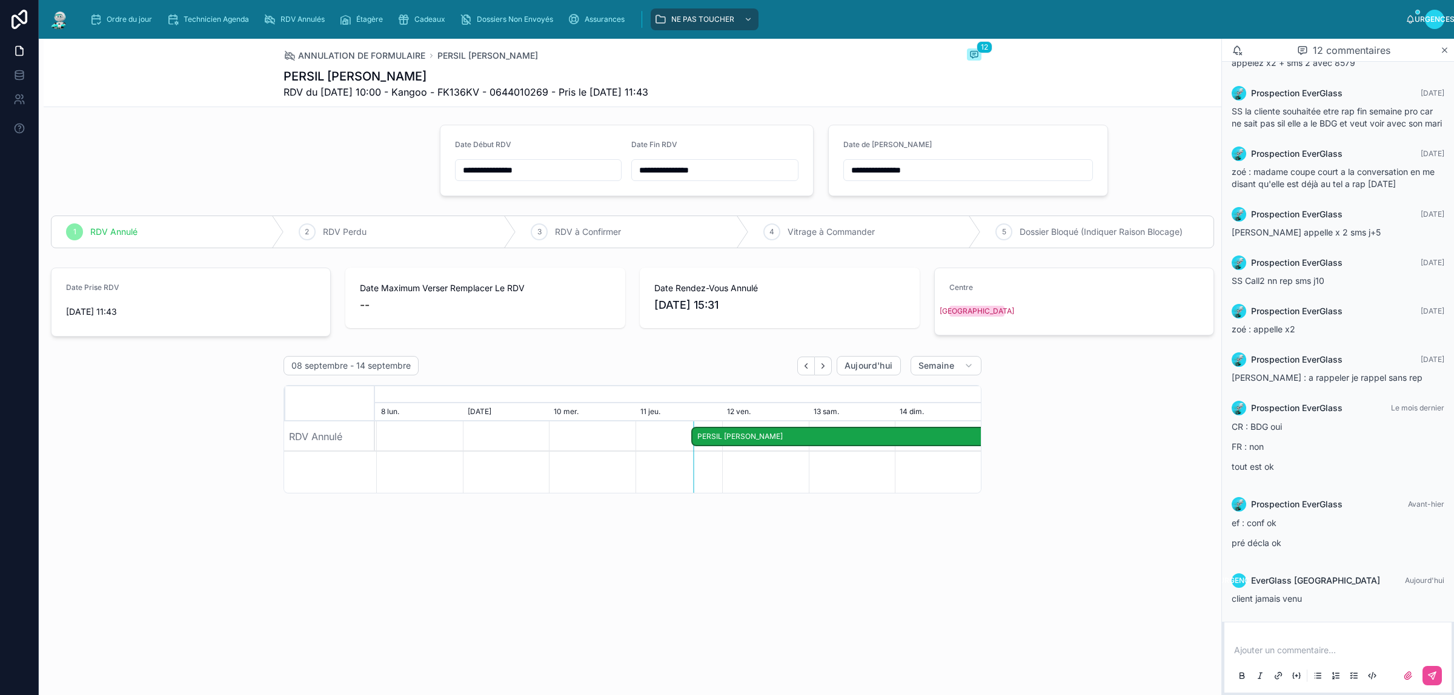
scroll to position [0, 0]
click at [124, 15] on font "Ordre du jour" at bounding box center [129, 19] width 45 height 9
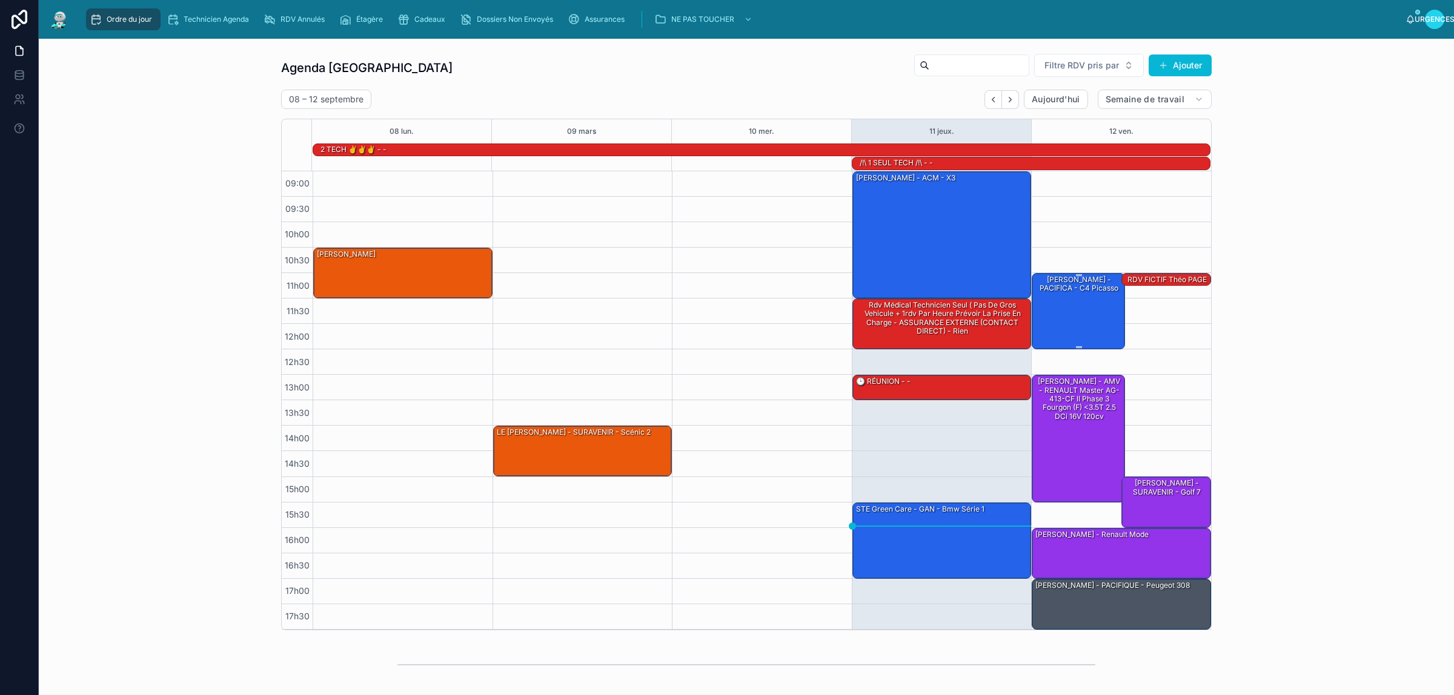
click at [1075, 303] on div "[PERSON_NAME] - PACIFICA - C4 picasso" at bounding box center [1079, 311] width 90 height 74
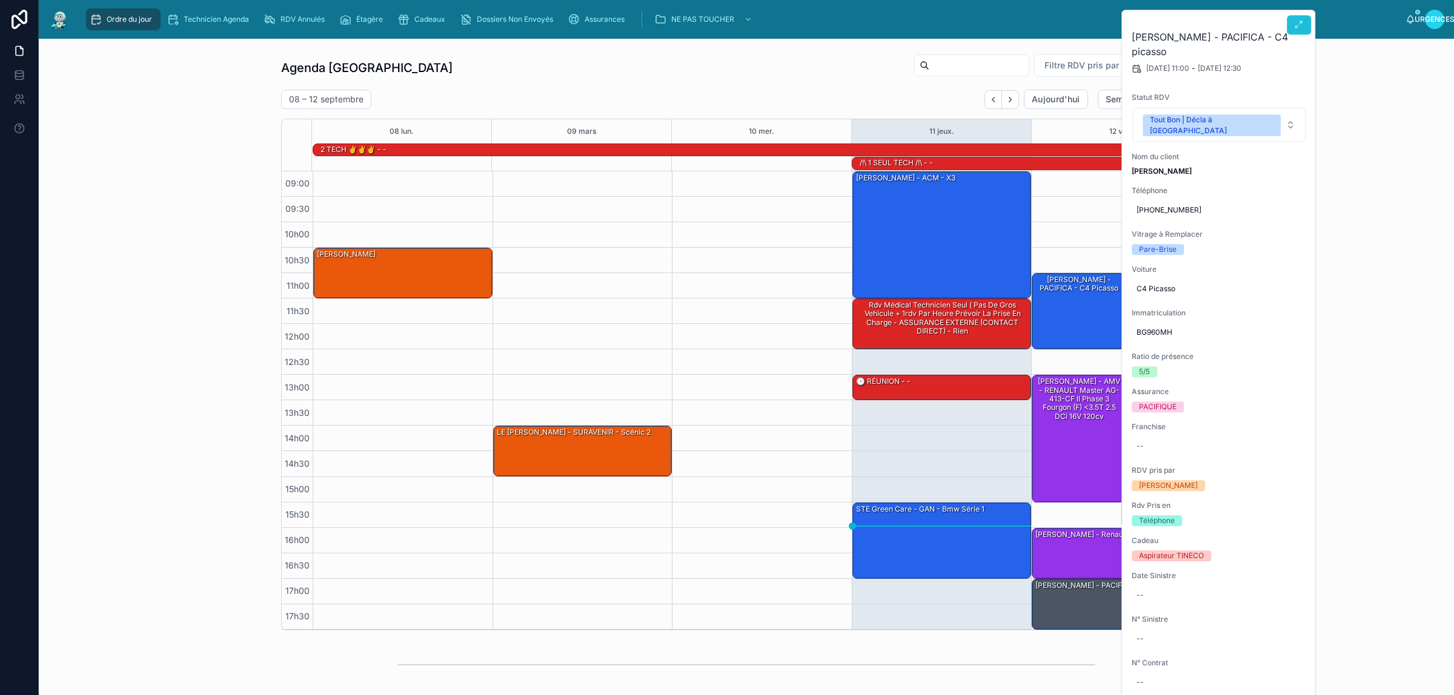
click at [1303, 26] on icon at bounding box center [1299, 25] width 10 height 10
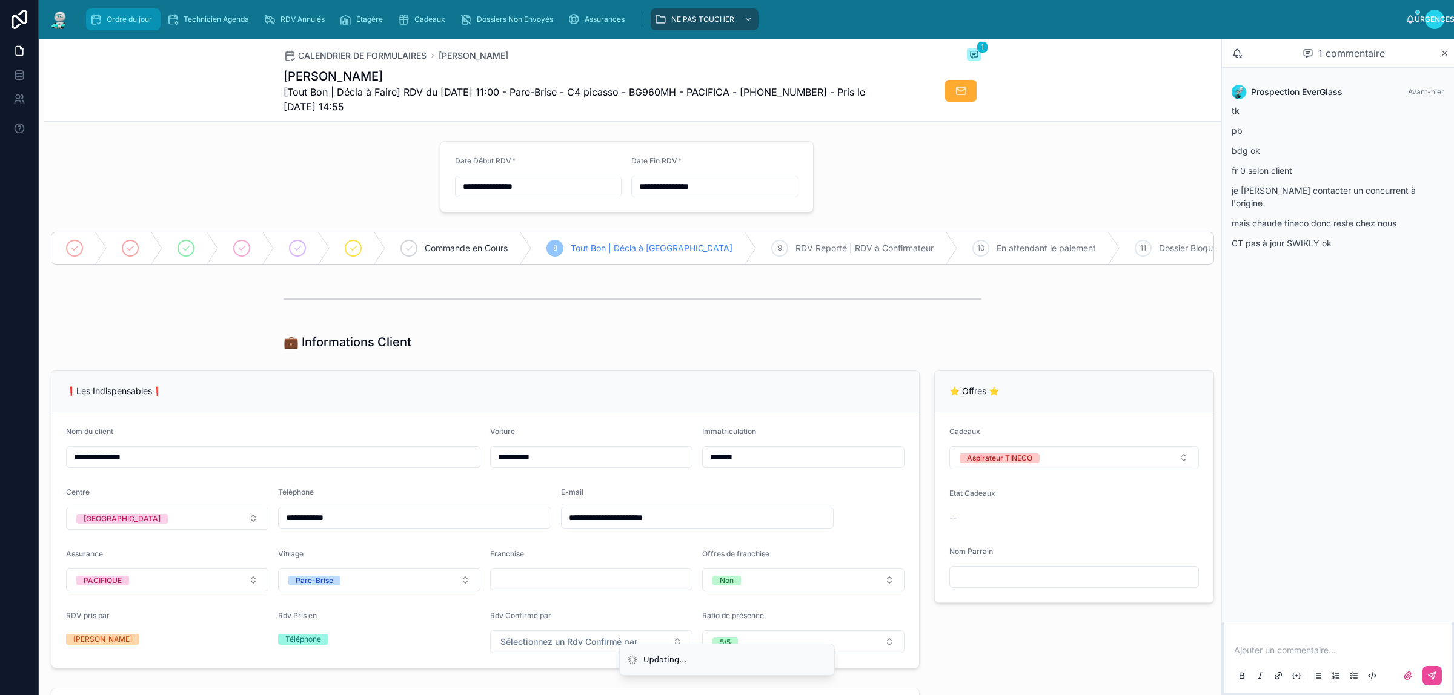
click at [120, 10] on div "Ordre du jour" at bounding box center [123, 19] width 67 height 19
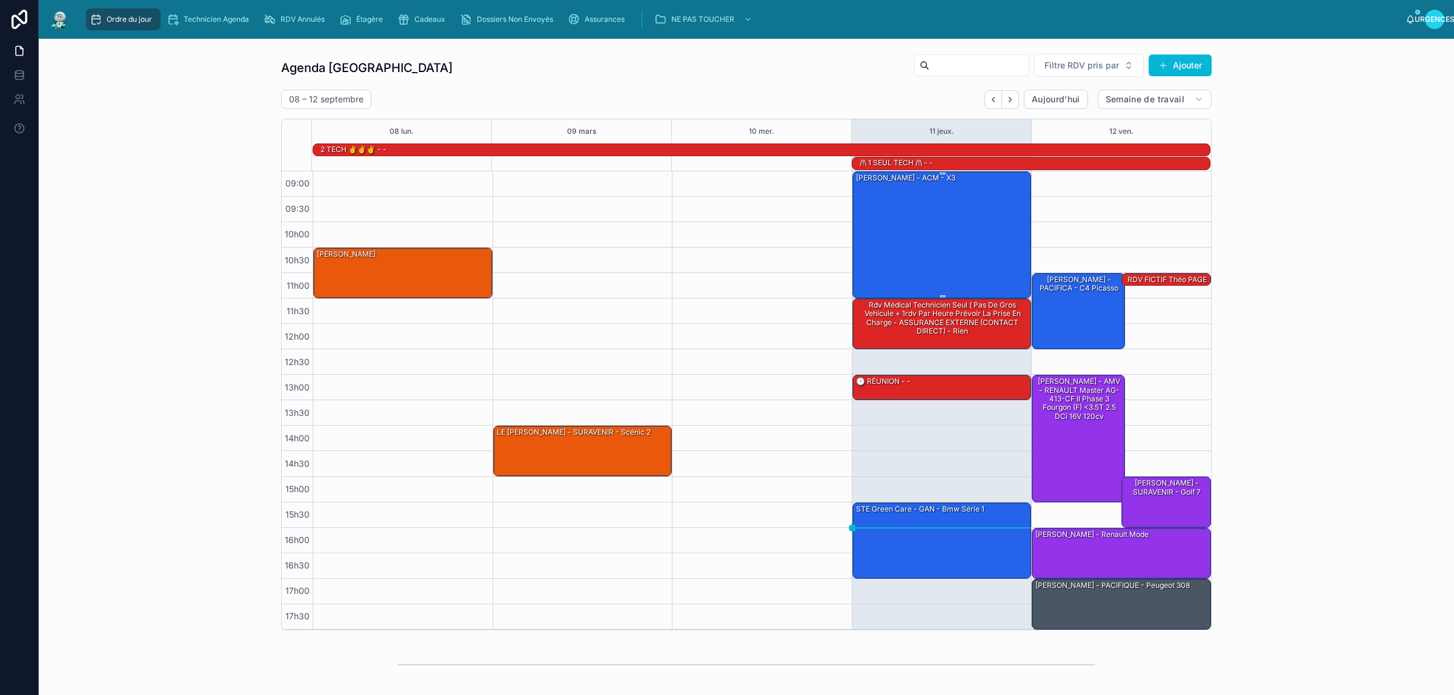
click at [978, 224] on div "[PERSON_NAME] - ACM - X3" at bounding box center [943, 234] width 176 height 125
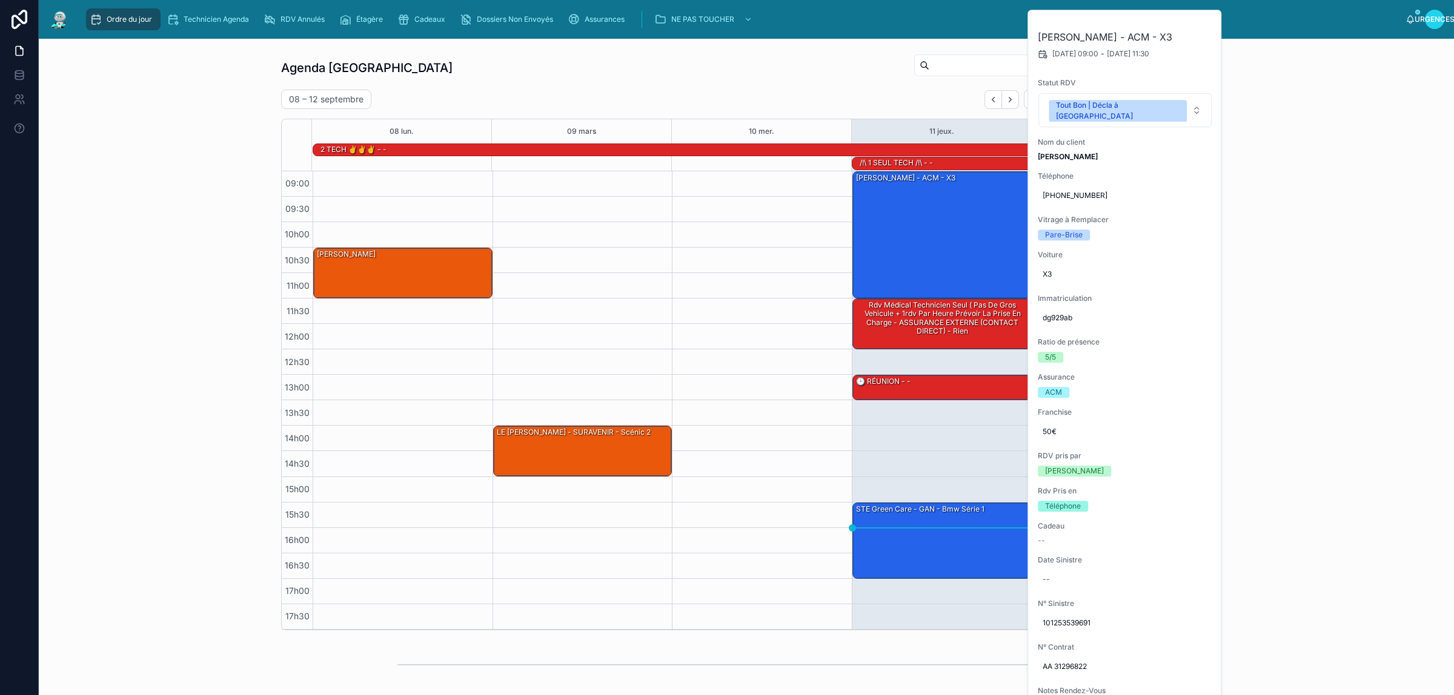
click at [687, 73] on div "Agenda Rennes Filtre RDV pris par Ajouter" at bounding box center [746, 67] width 930 height 29
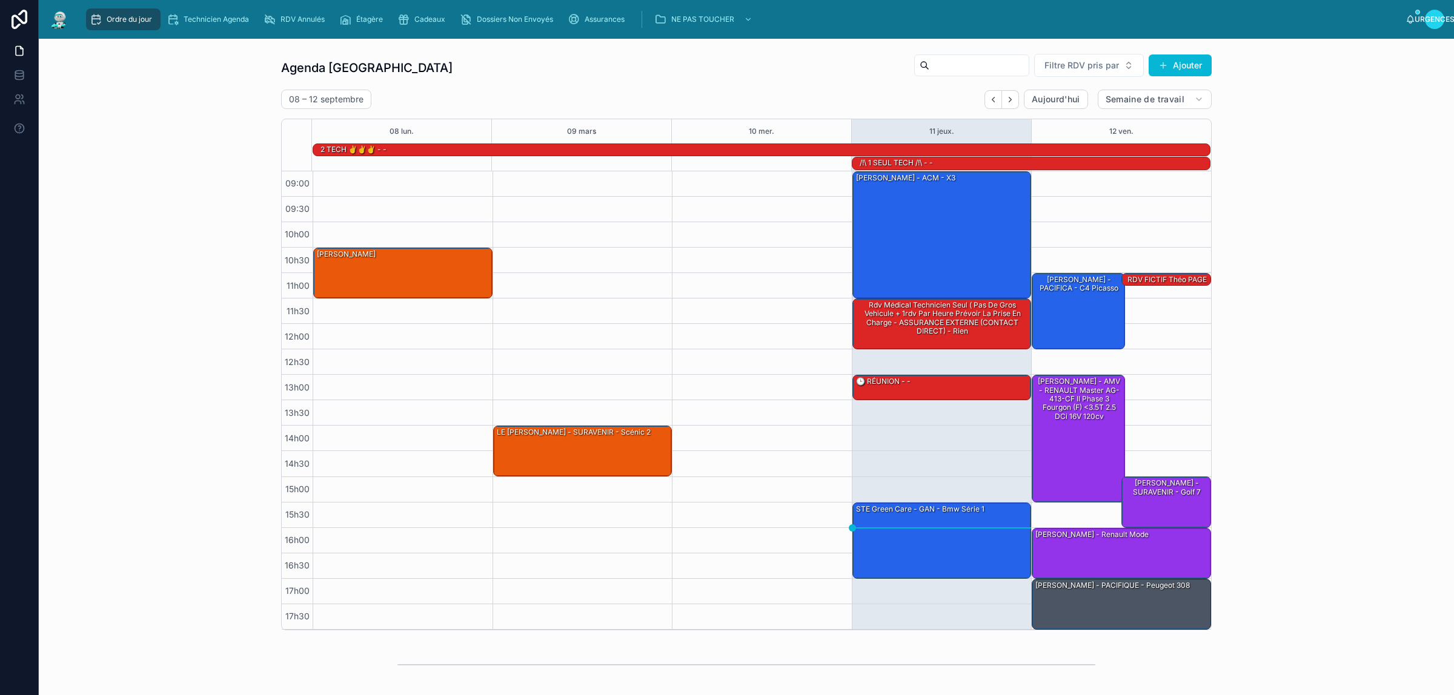
click at [167, 106] on div "Agenda Rennes Filtre RDV pris par Ajouter 08 – 12 septembre Aujourd'hui Semaine…" at bounding box center [745, 341] width 1395 height 587
click at [911, 552] on div "STE Green Care - GAN - Bmw série 1" at bounding box center [943, 540] width 176 height 74
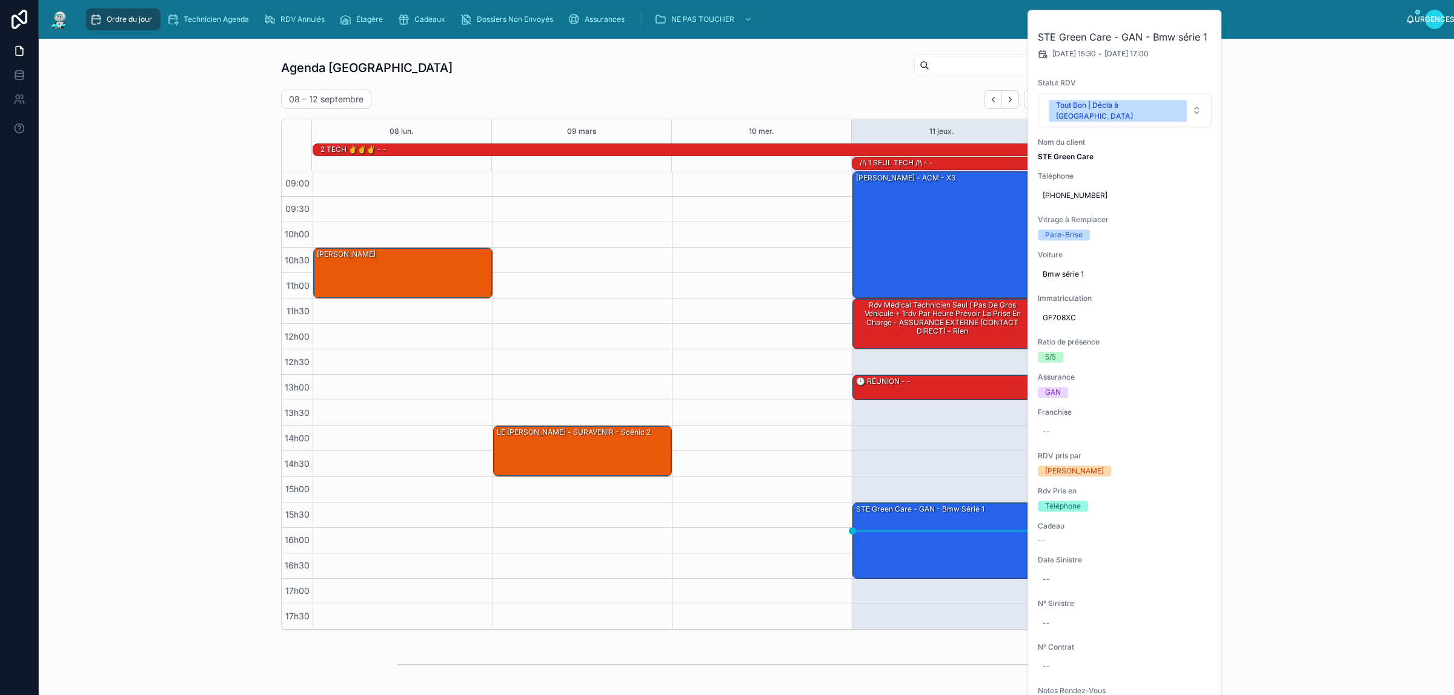
click at [564, 64] on div "Agenda Rennes Filtre RDV pris par Ajouter" at bounding box center [746, 67] width 930 height 29
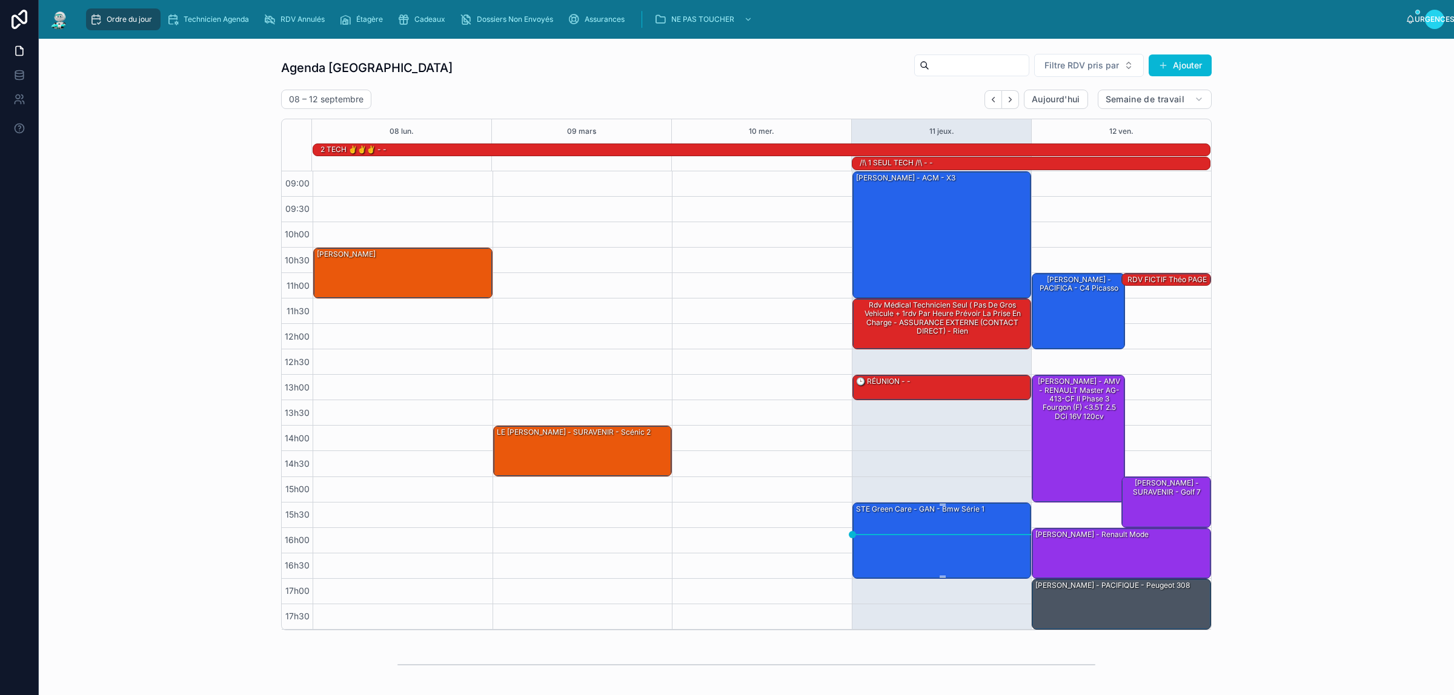
drag, startPoint x: 900, startPoint y: 560, endPoint x: 882, endPoint y: 553, distance: 19.0
click at [882, 553] on div "STE Green Care - GAN - Bmw série 1" at bounding box center [943, 540] width 176 height 74
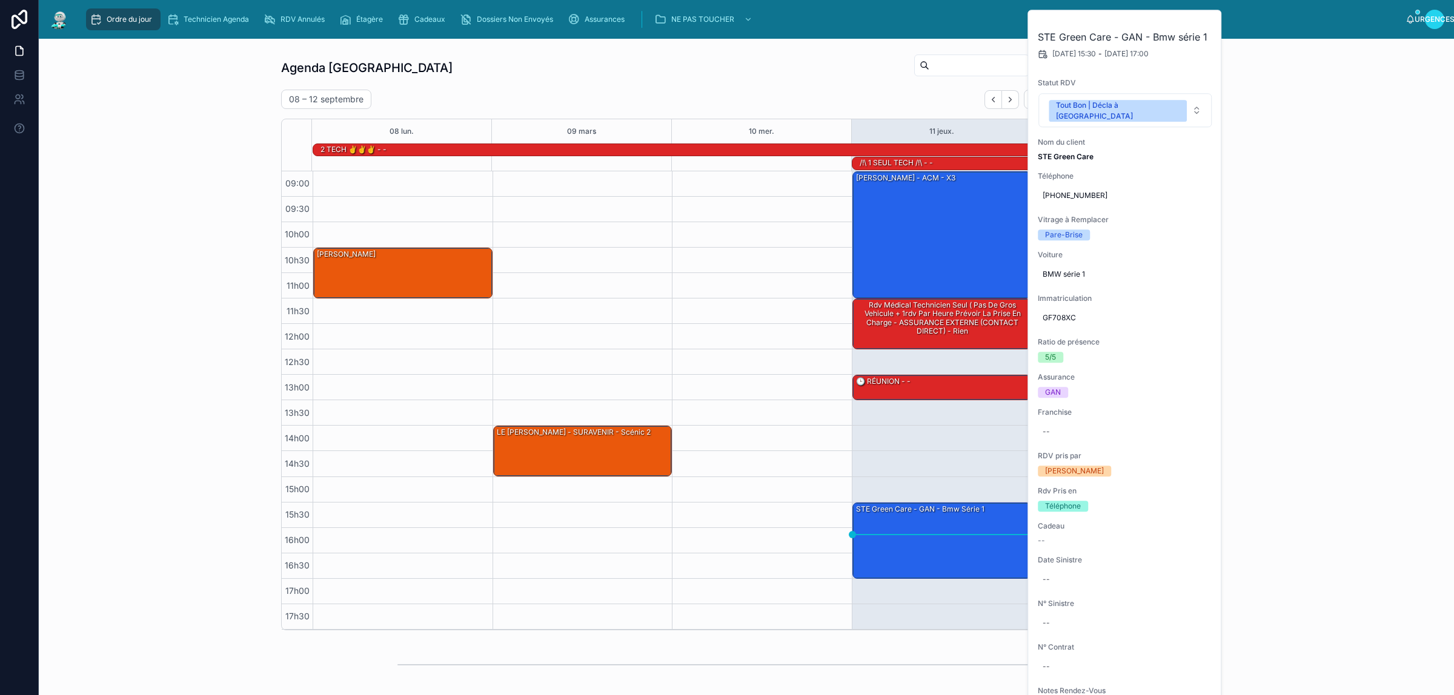
click at [801, 74] on div "Agenda Rennes Filtre RDV pris par Ajouter" at bounding box center [746, 67] width 930 height 29
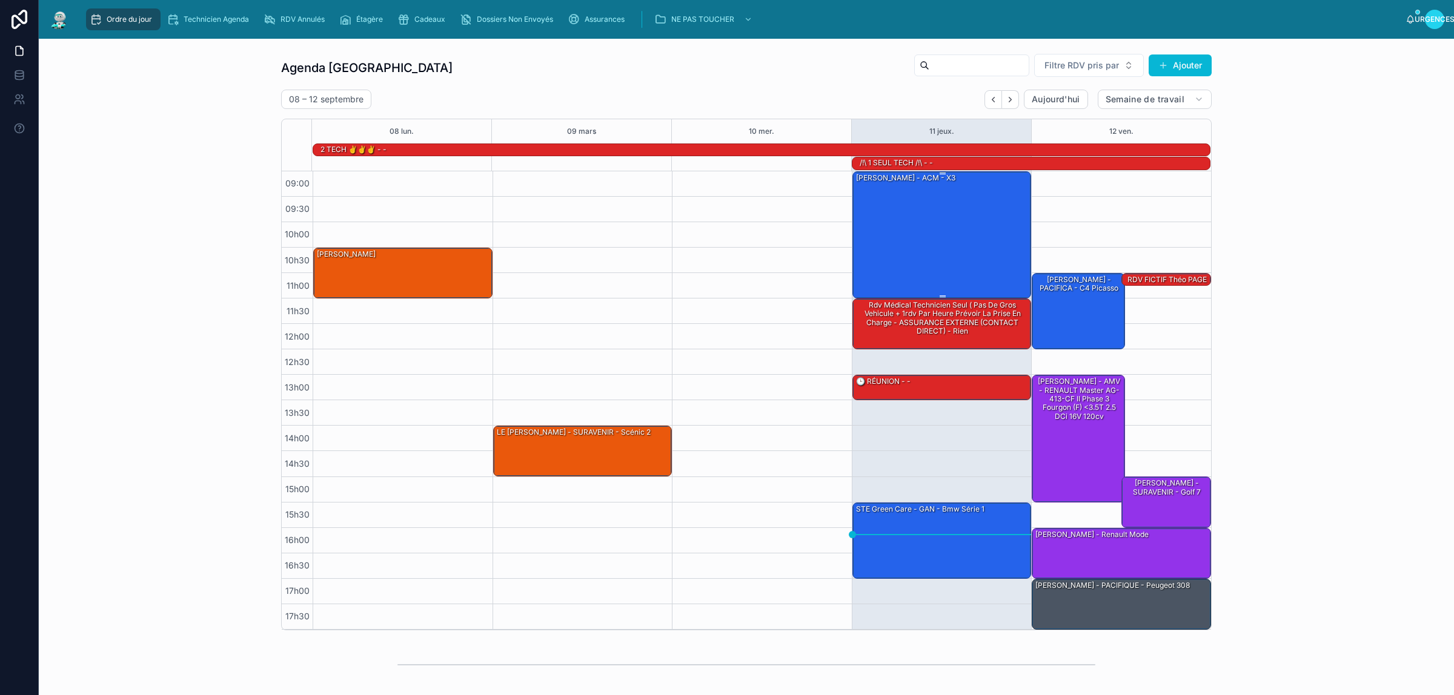
click at [922, 247] on div "[PERSON_NAME] - ACM - X3" at bounding box center [943, 234] width 176 height 125
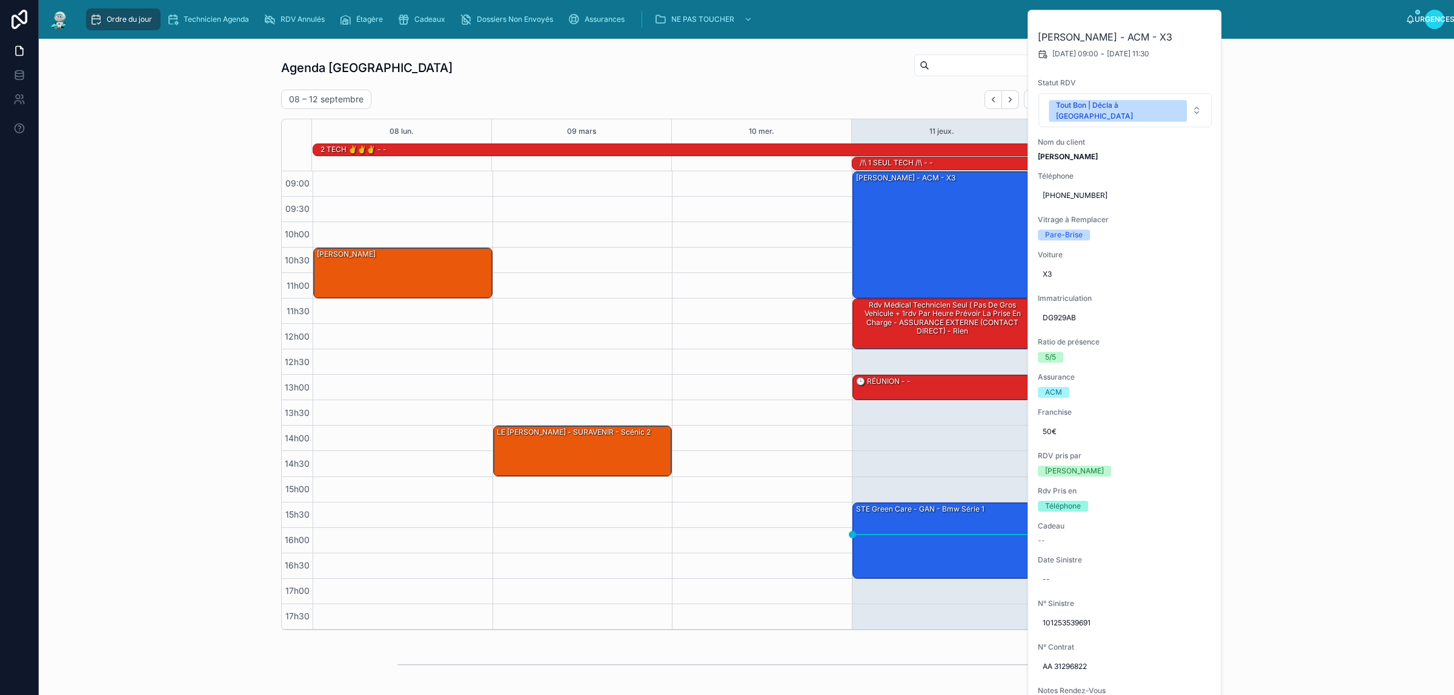
click at [760, 88] on div "Agenda Rennes Filtre RDV pris par Ajouter 08 – 12 septembre Aujourd'hui Semaine…" at bounding box center [746, 341] width 930 height 577
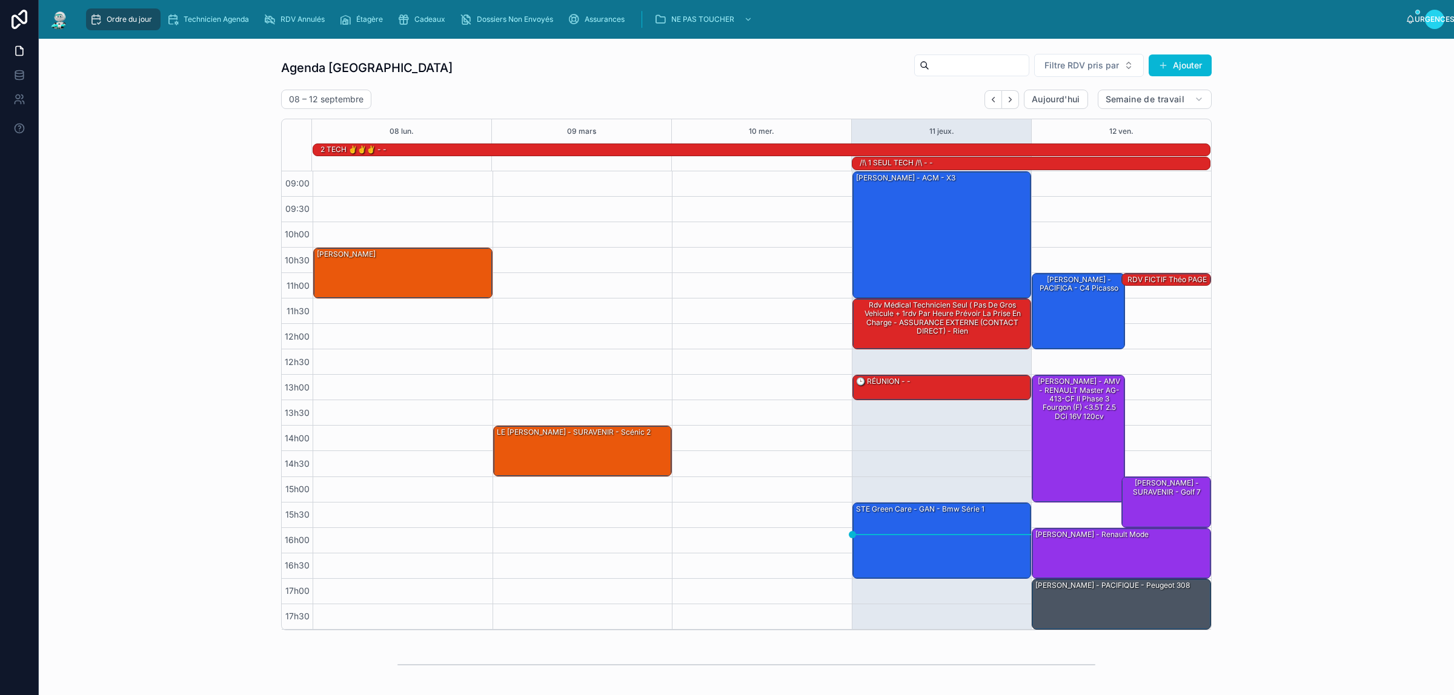
click at [716, 73] on div "Agenda Rennes Filtre RDV pris par Ajouter" at bounding box center [746, 67] width 930 height 29
click at [783, 78] on div "Agenda Rennes Filtre RDV pris par Ajouter" at bounding box center [746, 67] width 930 height 29
click at [942, 227] on div "[PERSON_NAME] - ACM - X3" at bounding box center [943, 234] width 176 height 125
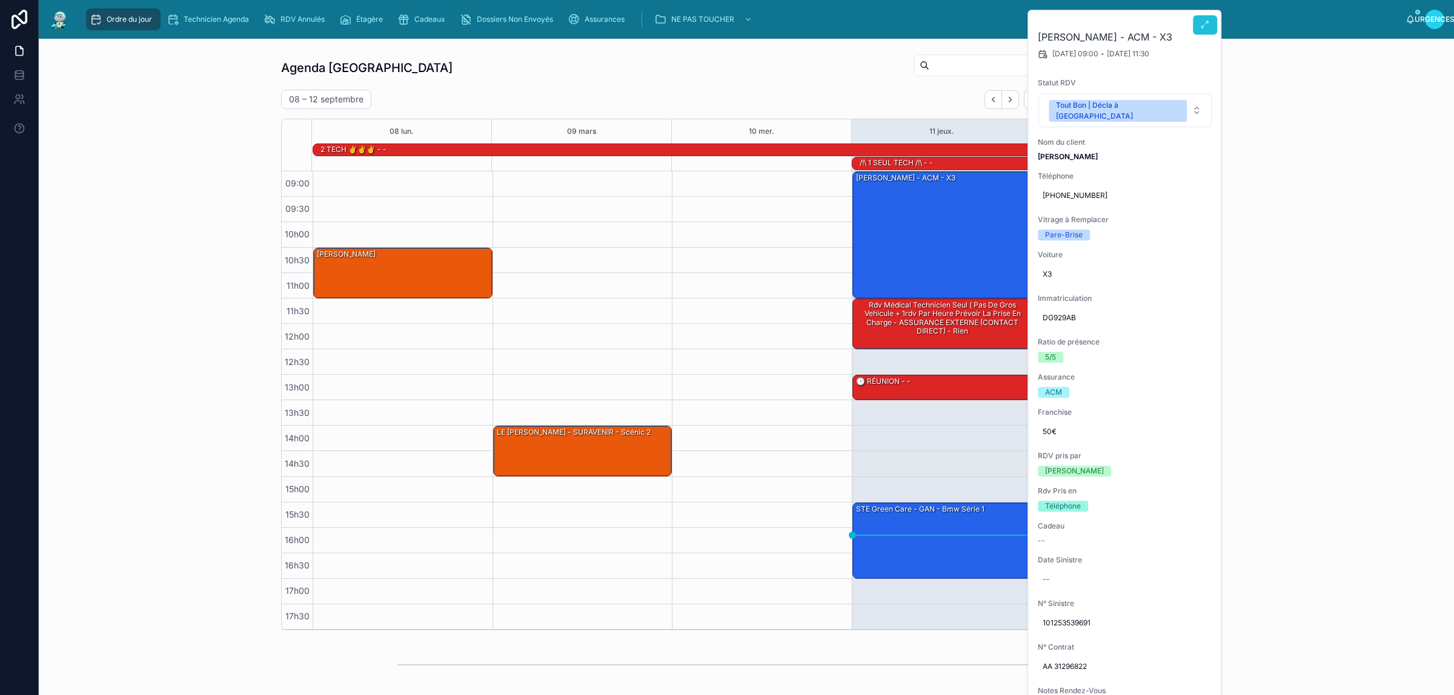
click at [1200, 21] on icon at bounding box center [1205, 25] width 10 height 10
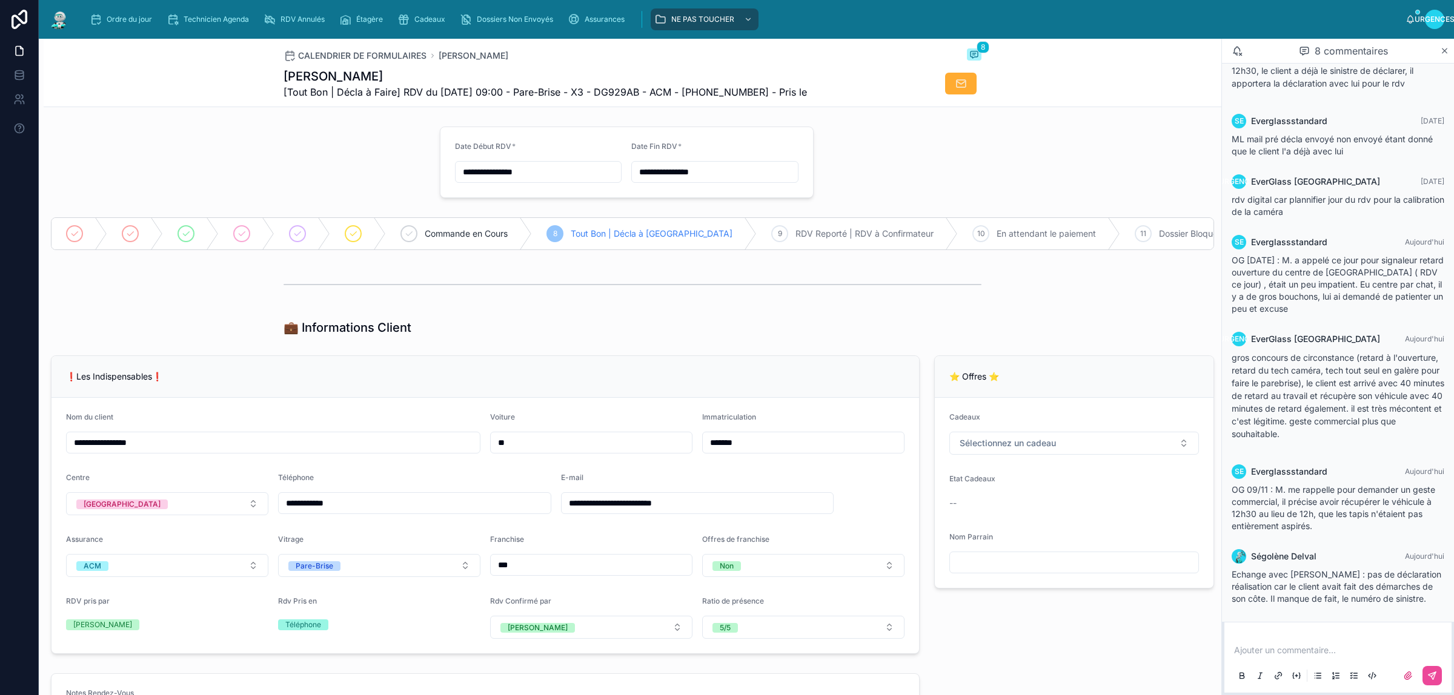
click at [916, 369] on div "**********" at bounding box center [485, 505] width 883 height 308
click at [171, 328] on div "💼 Informations Client" at bounding box center [632, 327] width 1177 height 27
click at [128, 19] on font "Ordre du jour" at bounding box center [129, 19] width 45 height 9
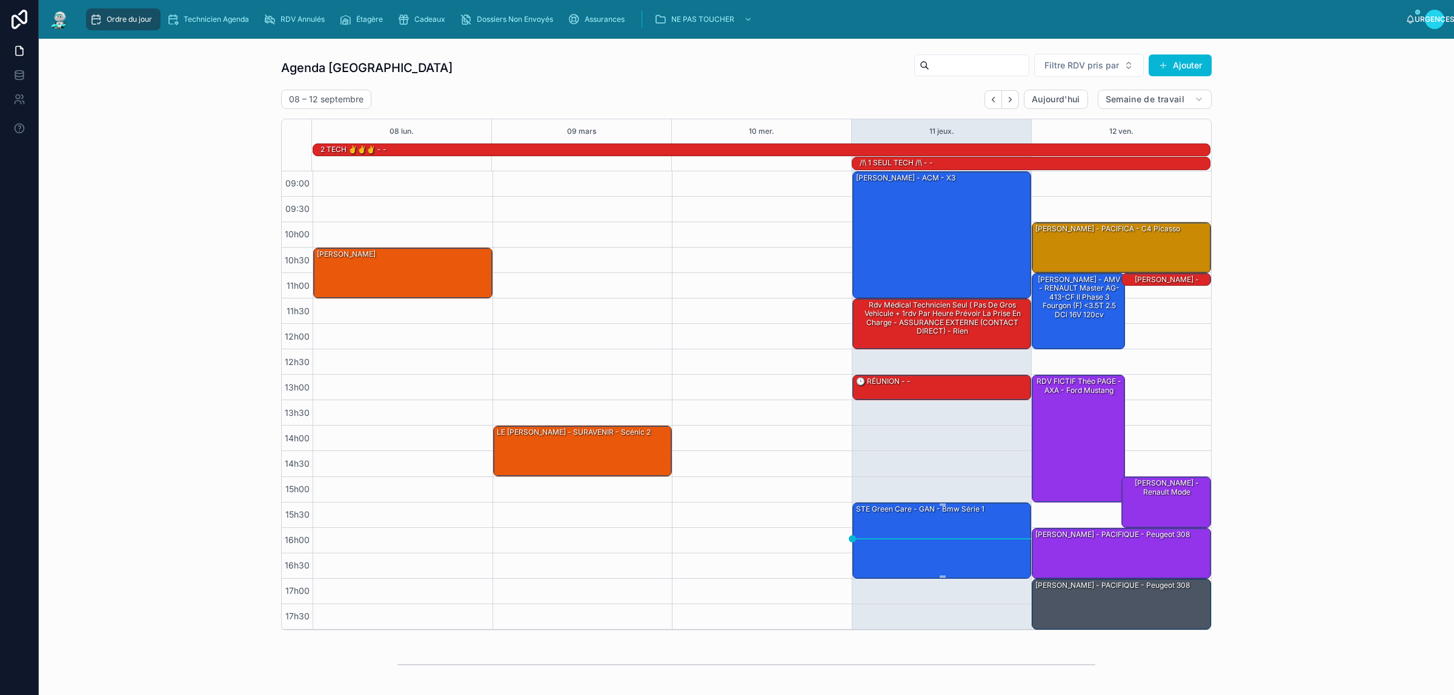
click at [904, 558] on div "STE Green Care - GAN - Bmw série 1" at bounding box center [943, 540] width 176 height 74
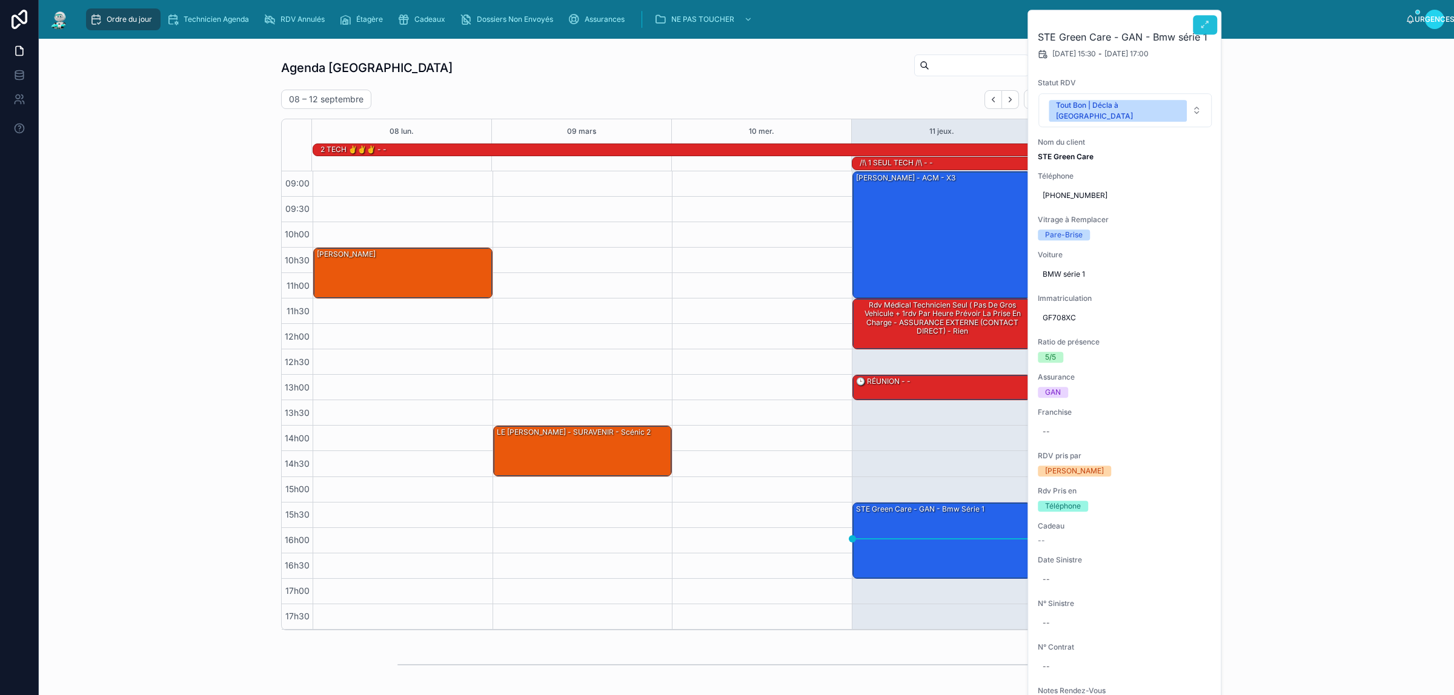
click at [1199, 26] on button at bounding box center [1205, 24] width 24 height 19
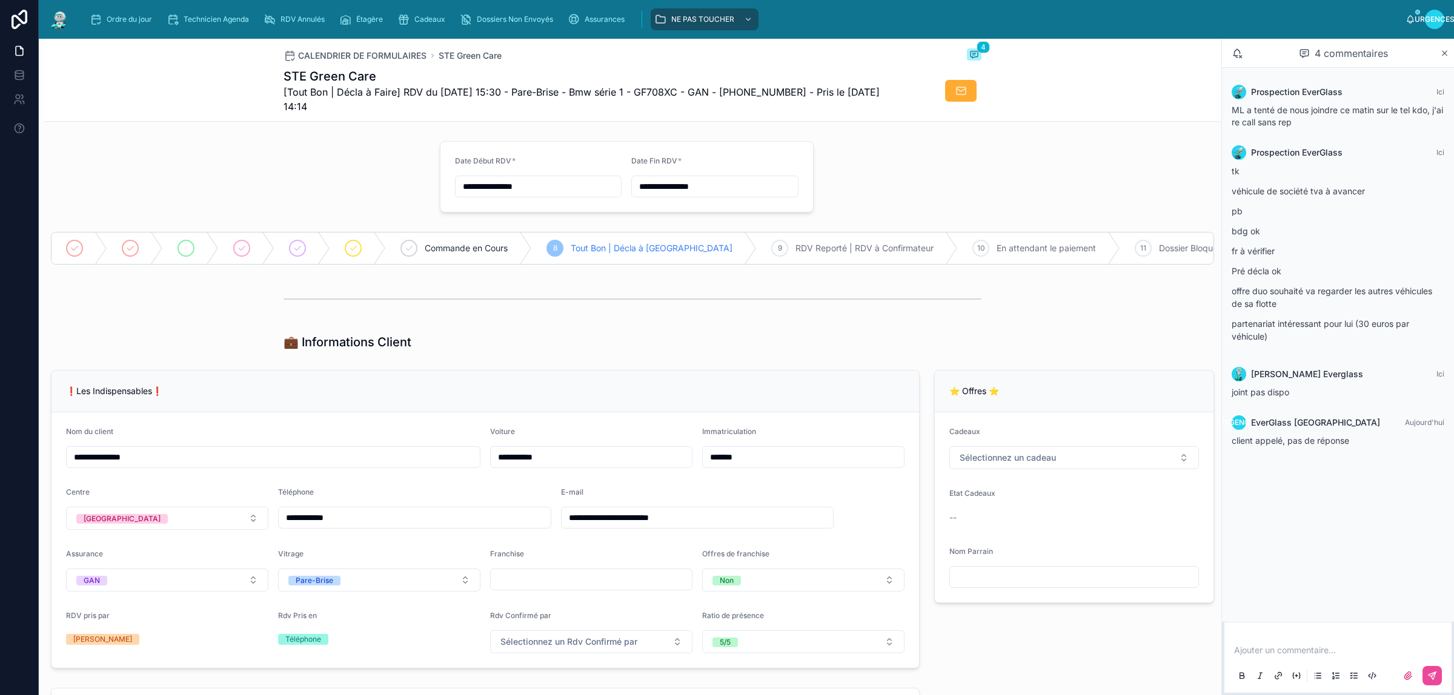
click at [187, 248] on icon at bounding box center [186, 248] width 10 height 10
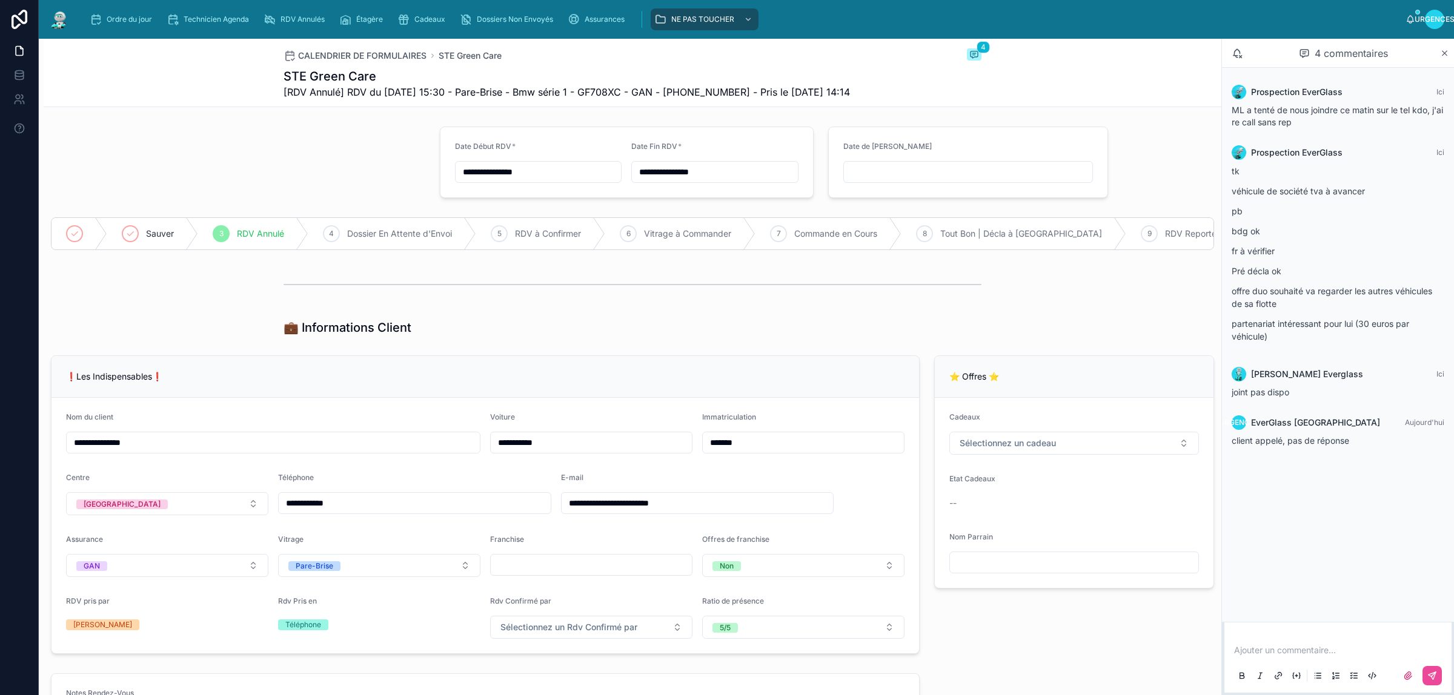
click at [1349, 650] on p at bounding box center [1340, 650] width 213 height 12
click at [1434, 672] on icon at bounding box center [1432, 676] width 10 height 10
click at [111, 16] on font "Ordre du jour" at bounding box center [129, 19] width 45 height 9
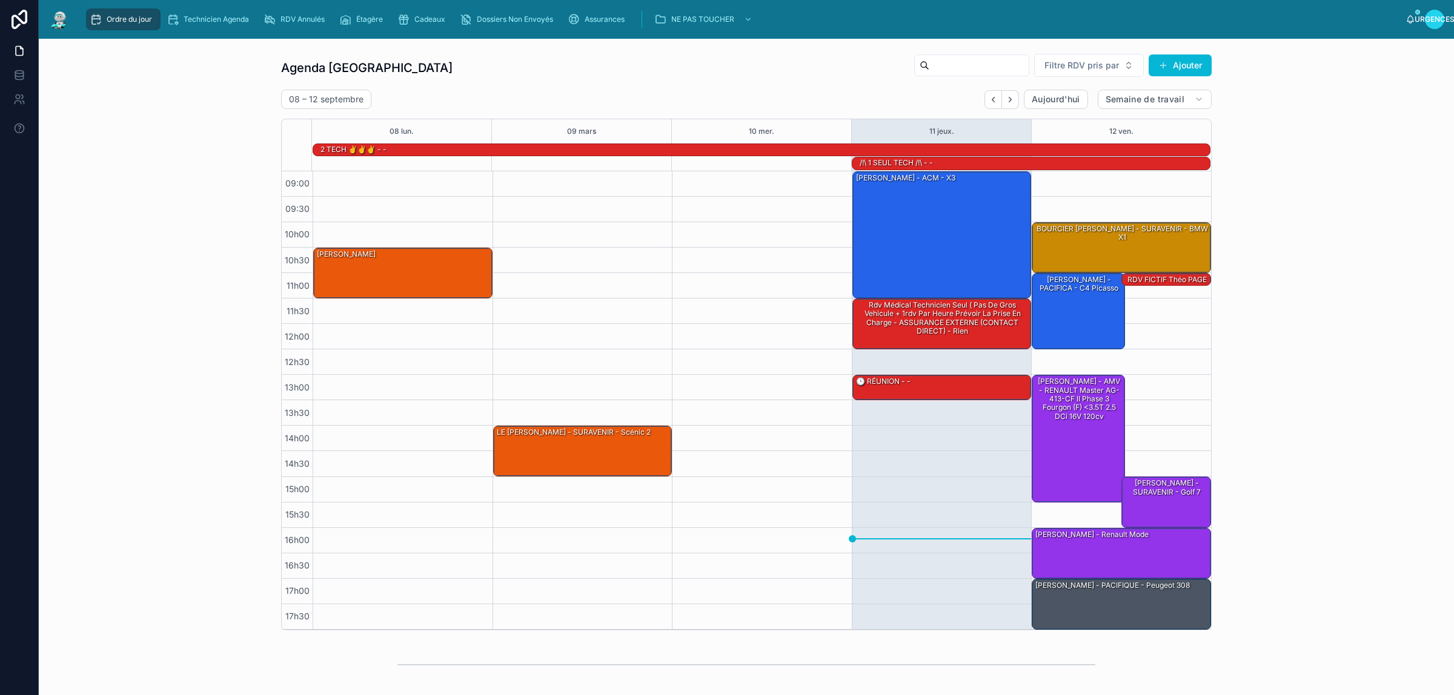
click at [706, 74] on div "Agenda Rennes Filtre RDV pris par Ajouter" at bounding box center [746, 67] width 930 height 29
click at [194, 104] on div "Agenda Rennes Filtre RDV pris par Ajouter 08 – 12 septembre Aujourd'hui Semaine…" at bounding box center [745, 341] width 1395 height 587
click at [180, 85] on div "Agenda Rennes Filtre RDV pris par Ajouter 08 – 12 septembre Aujourd'hui Semaine…" at bounding box center [745, 341] width 1395 height 587
click at [170, 91] on div "Agenda Rennes Filtre RDV pris par Ajouter 08 – 12 septembre Aujourd'hui Semaine…" at bounding box center [745, 341] width 1395 height 587
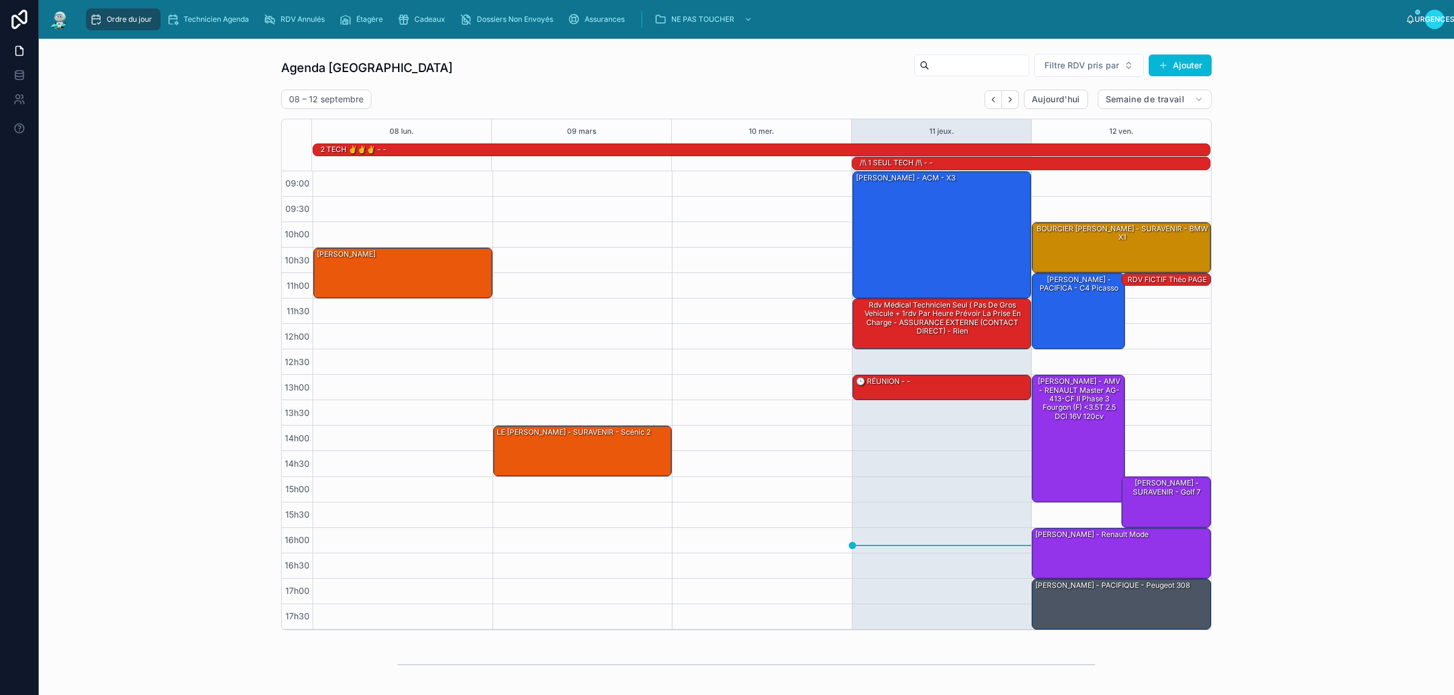
click at [180, 80] on div "Agenda Rennes Filtre RDV pris par Ajouter 08 – 12 septembre Aujourd'hui Semaine…" at bounding box center [745, 341] width 1395 height 587
click at [186, 94] on div "Agenda Rennes Filtre RDV pris par Ajouter 08 – 12 septembre Aujourd'hui Semaine…" at bounding box center [745, 341] width 1395 height 587
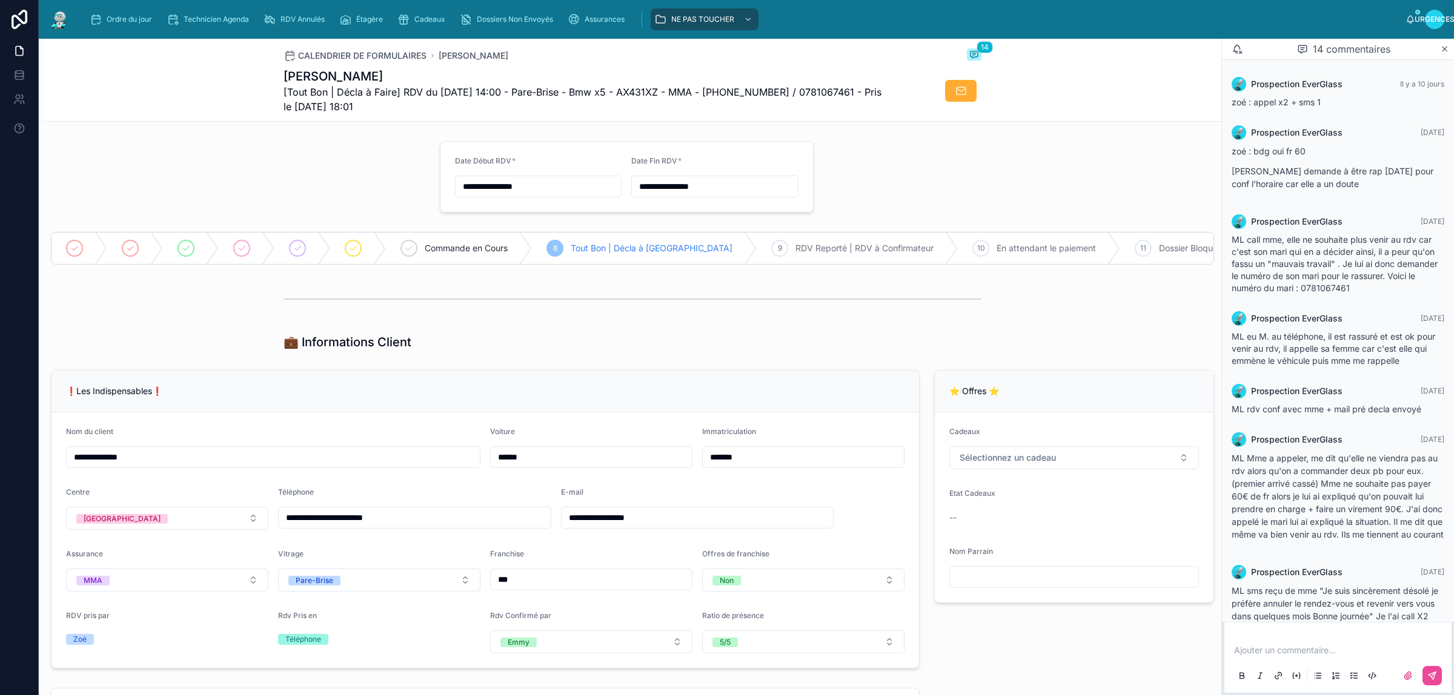
scroll to position [832, 0]
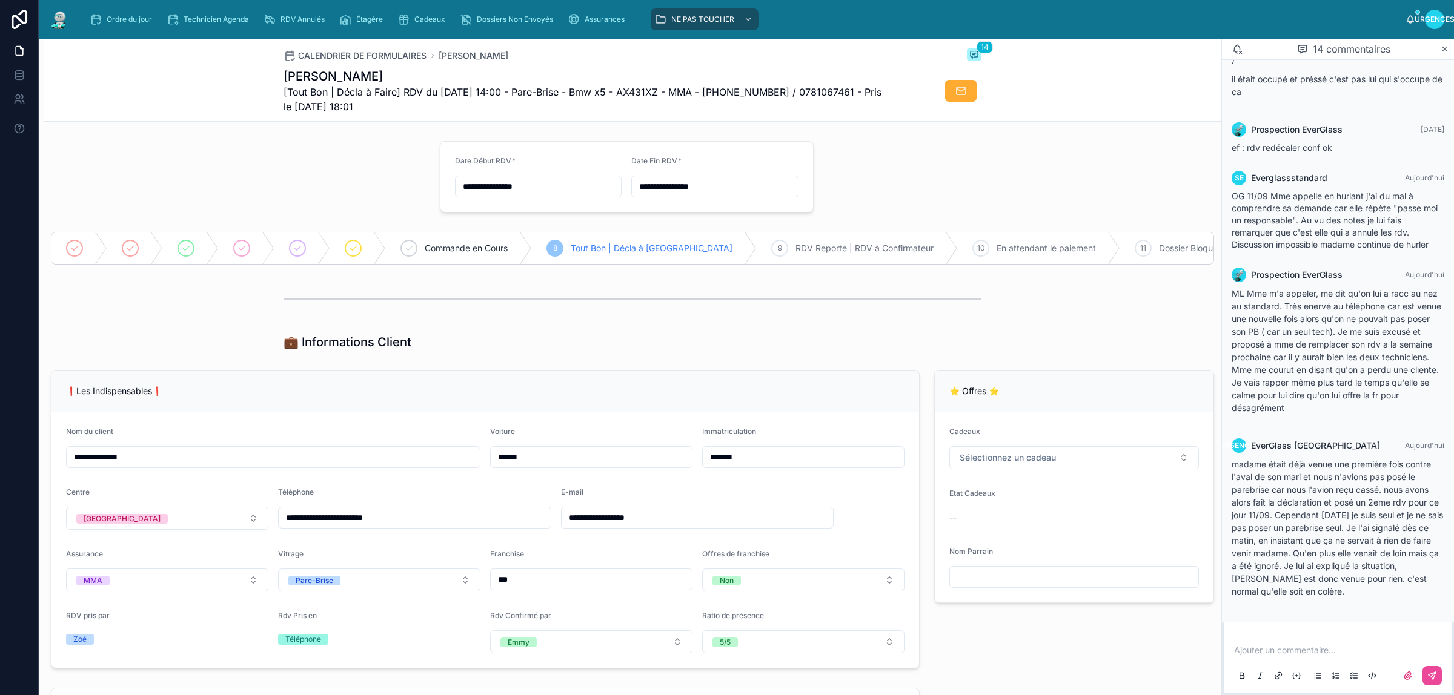
click at [1328, 652] on p at bounding box center [1340, 650] width 213 height 12
click at [186, 252] on icon at bounding box center [186, 248] width 10 height 10
type input "**********"
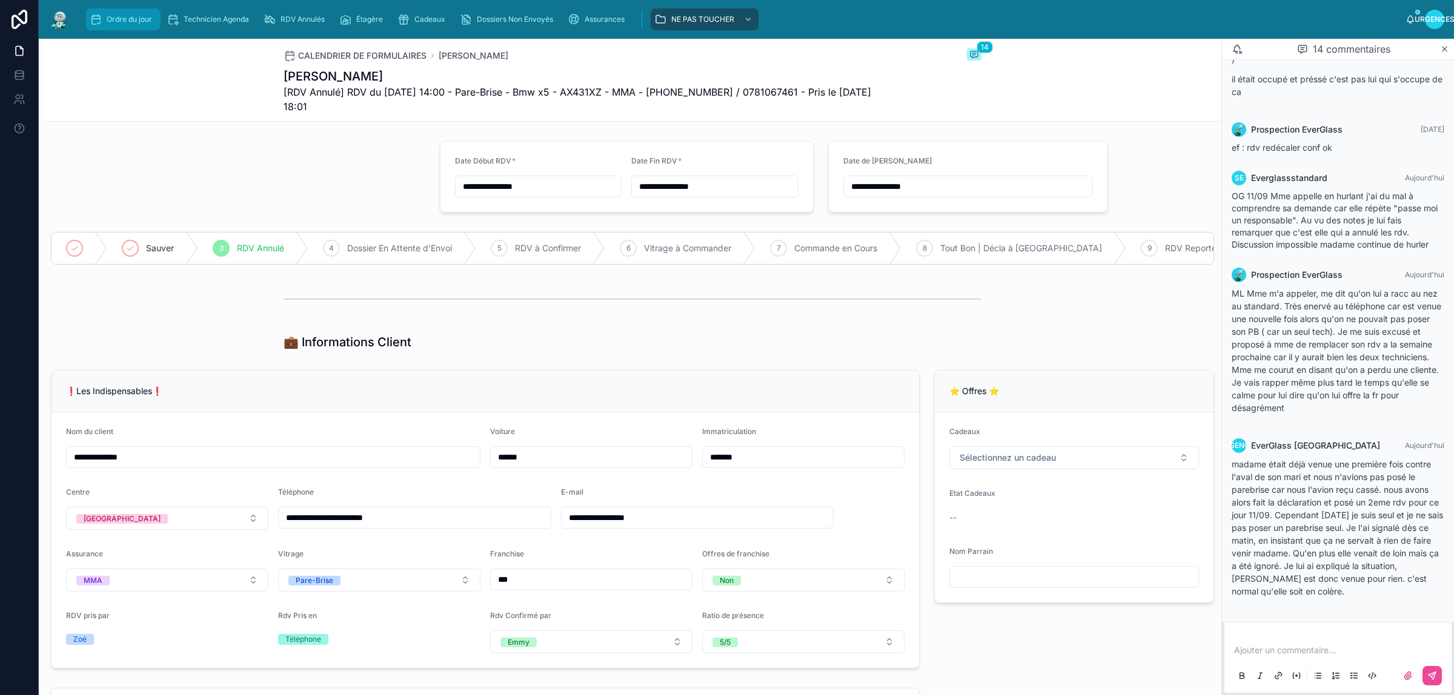
click at [127, 16] on font "Ordre du jour" at bounding box center [129, 19] width 45 height 9
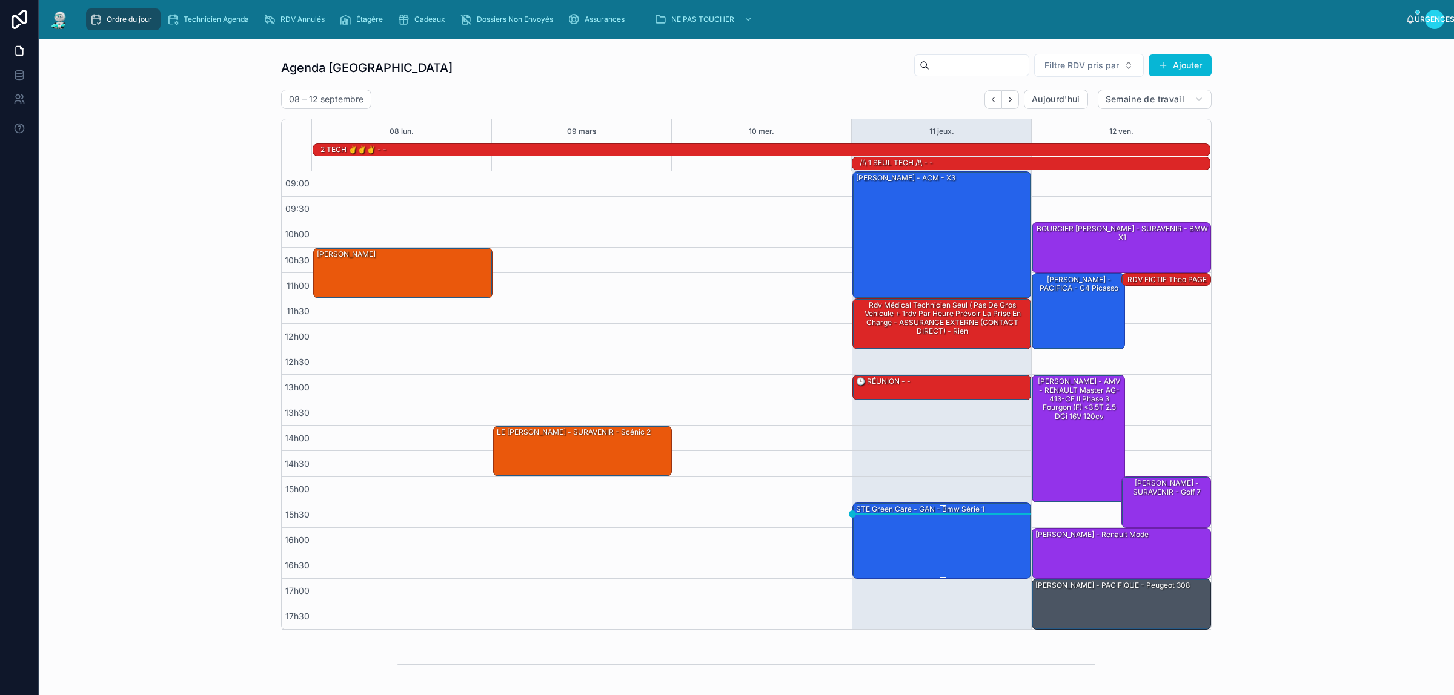
click at [901, 546] on div "STE Green Care - GAN - Bmw série 1" at bounding box center [943, 540] width 176 height 74
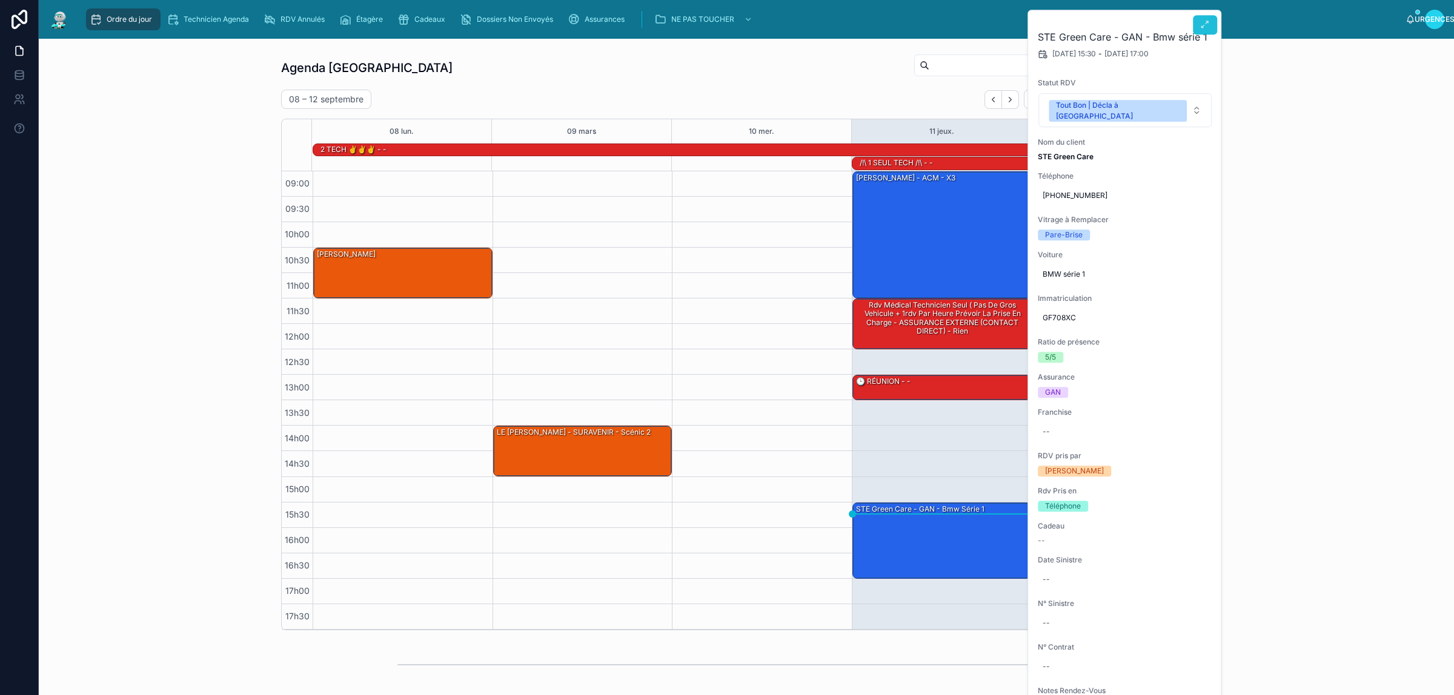
click at [1203, 25] on icon at bounding box center [1205, 25] width 10 height 10
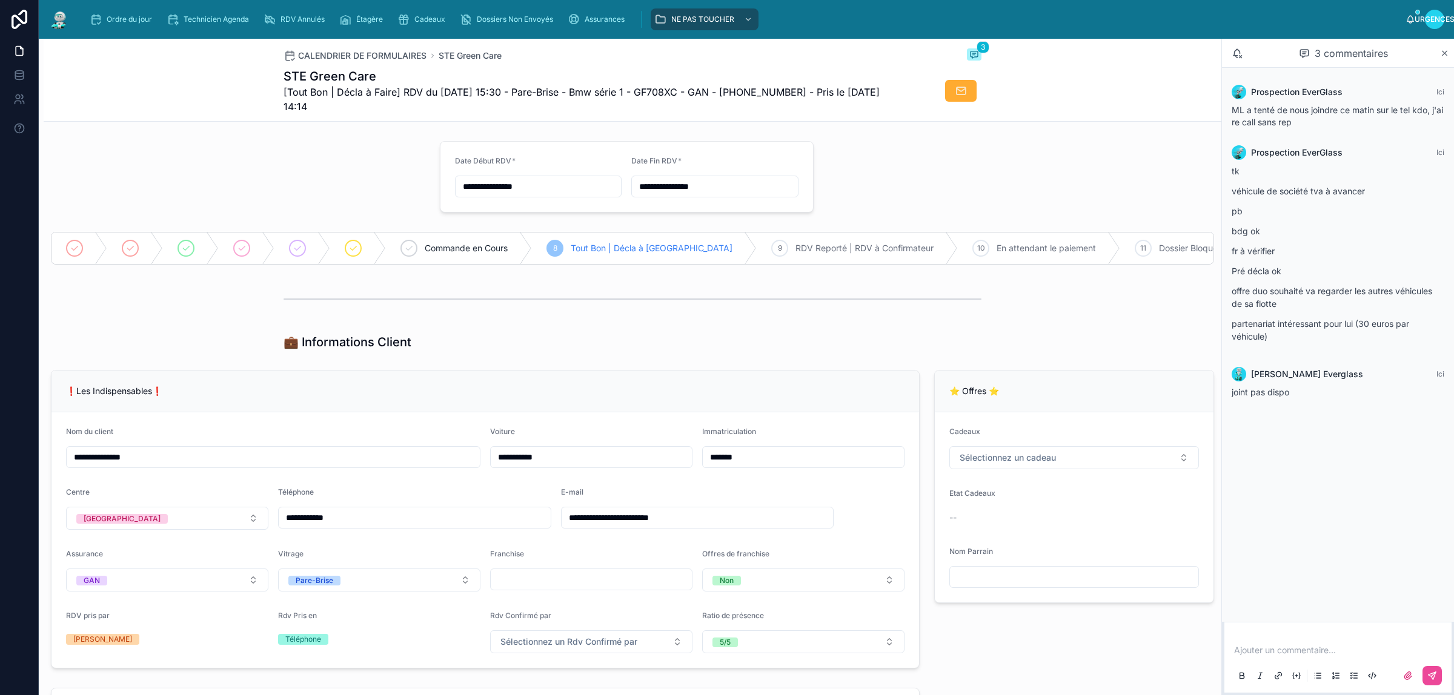
click at [303, 526] on input "**********" at bounding box center [415, 517] width 272 height 17
click at [1345, 653] on p at bounding box center [1340, 650] width 213 height 12
click at [1434, 679] on icon at bounding box center [1432, 676] width 10 height 10
click at [125, 22] on font "Ordre du jour" at bounding box center [129, 19] width 45 height 9
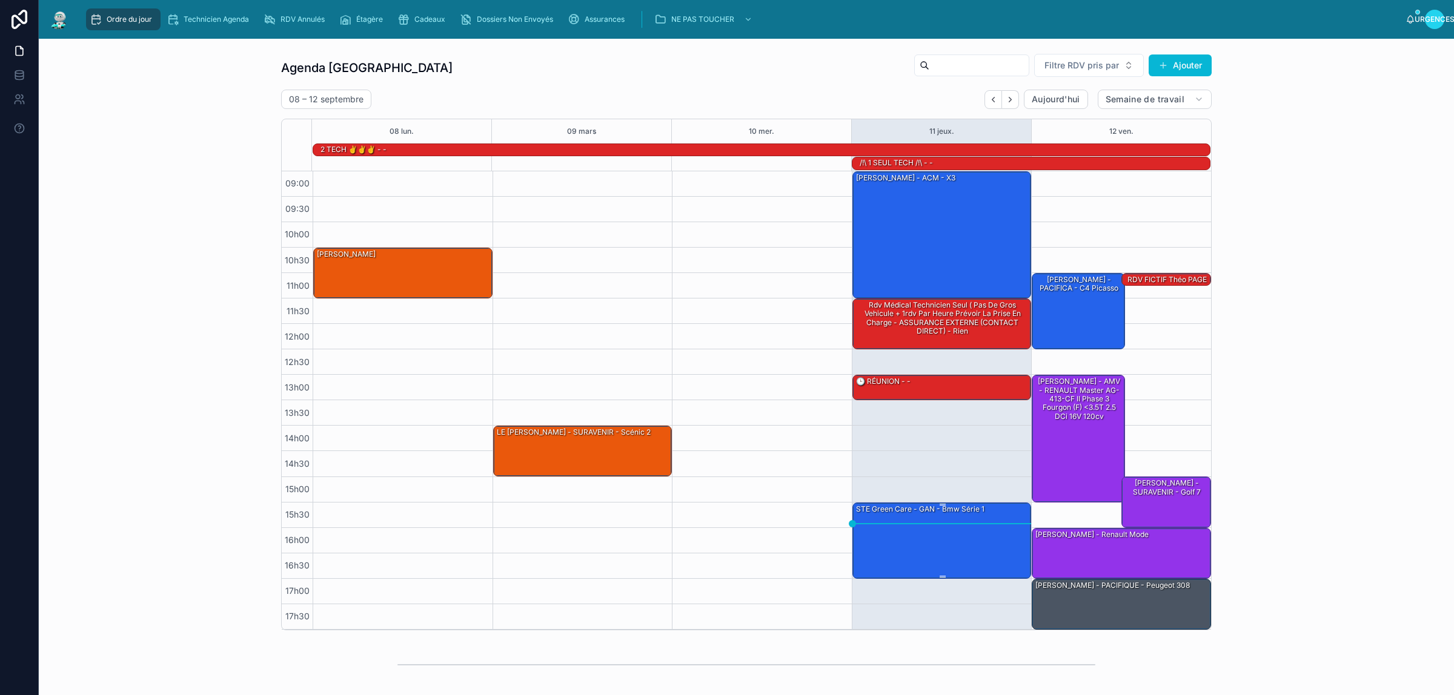
click at [902, 549] on div "STE Green Care - GAN - Bmw série 1" at bounding box center [943, 540] width 176 height 74
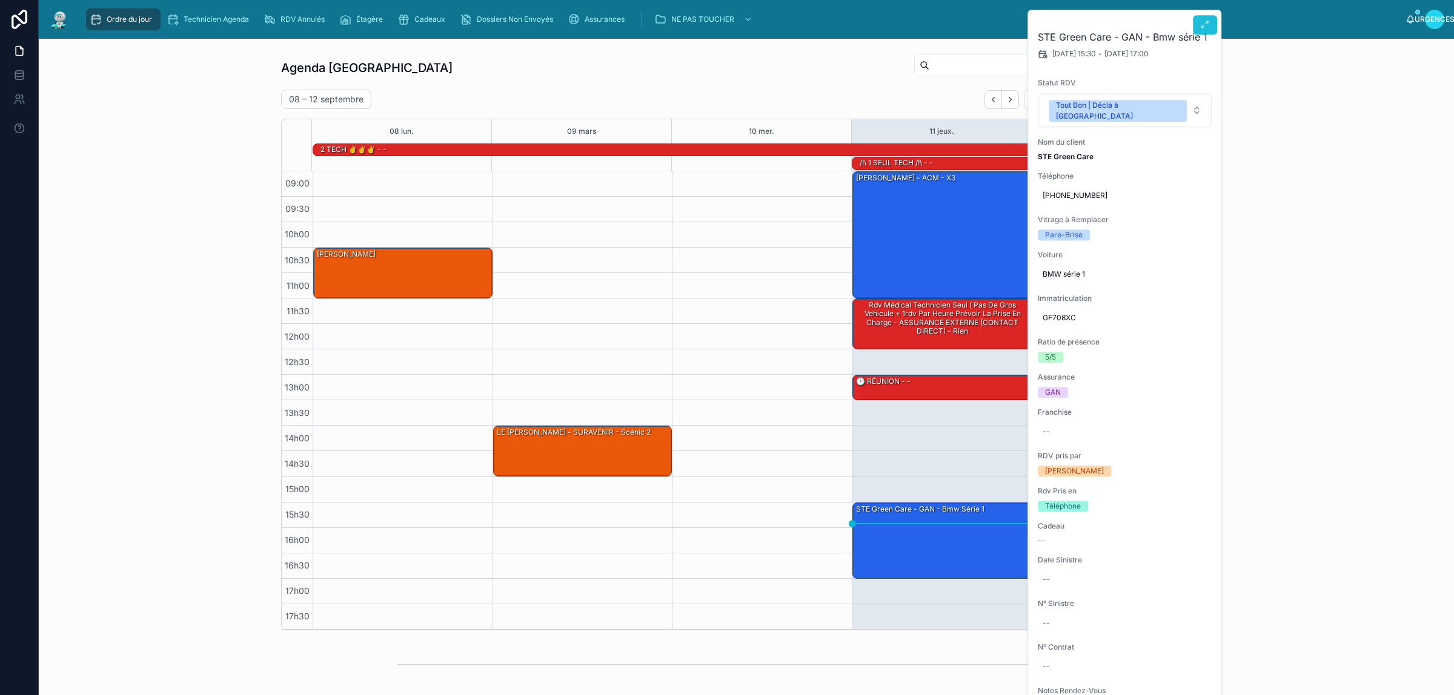
click at [1206, 25] on icon at bounding box center [1205, 25] width 10 height 10
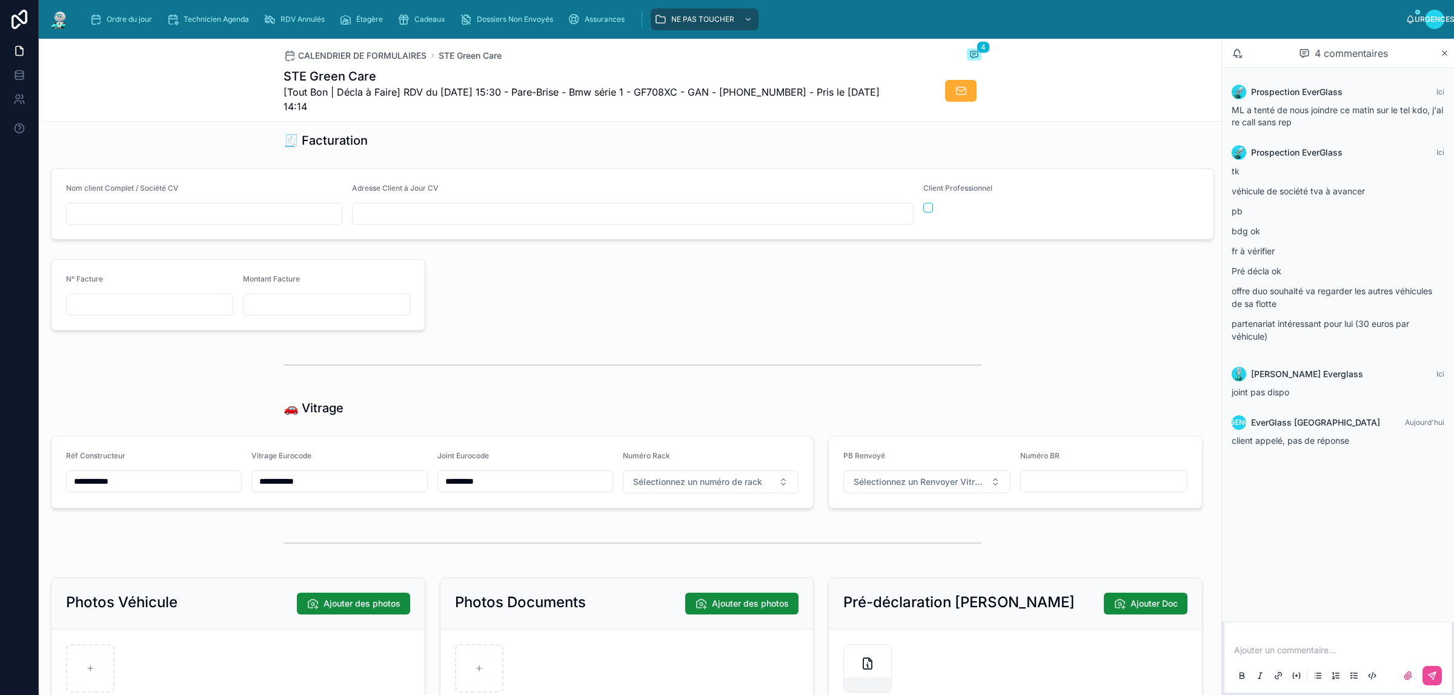
scroll to position [1477, 0]
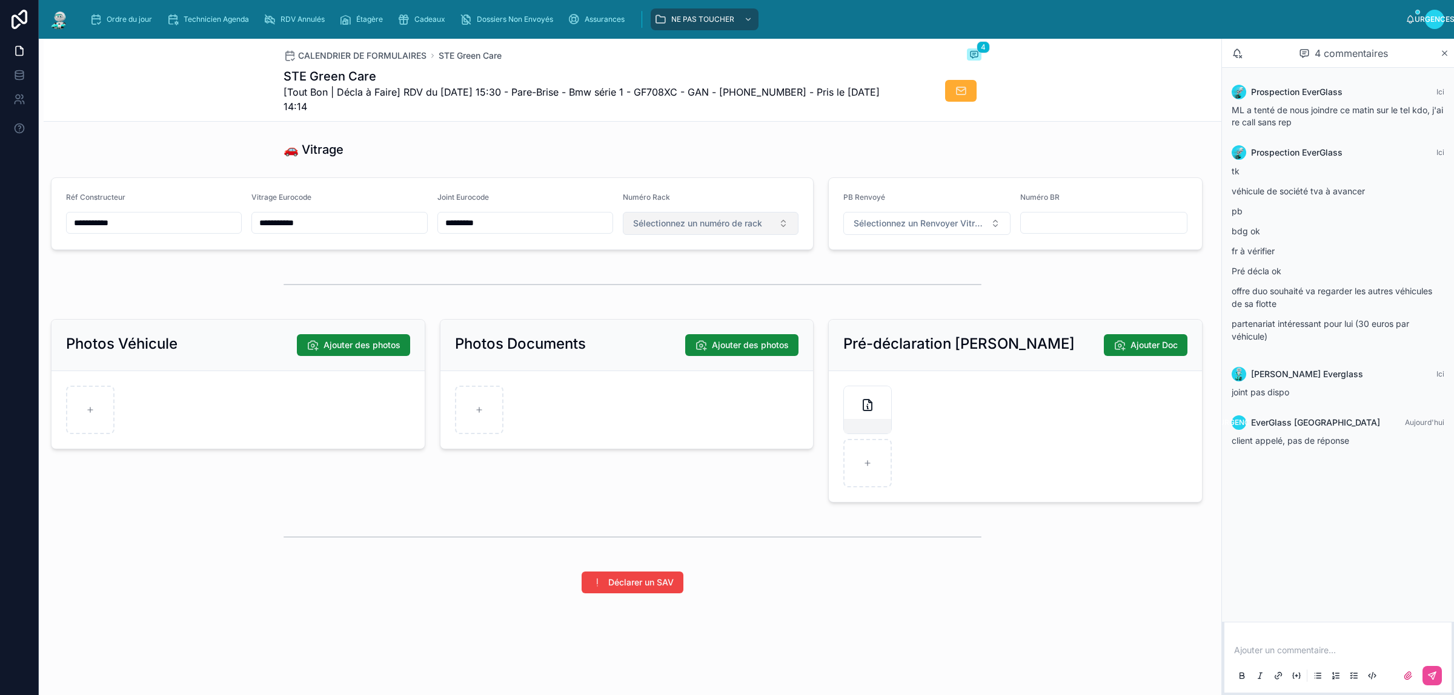
click at [683, 218] on span "Sélectionnez un numéro de rack" at bounding box center [697, 223] width 129 height 12
click at [662, 315] on div "57" at bounding box center [704, 313] width 168 height 17
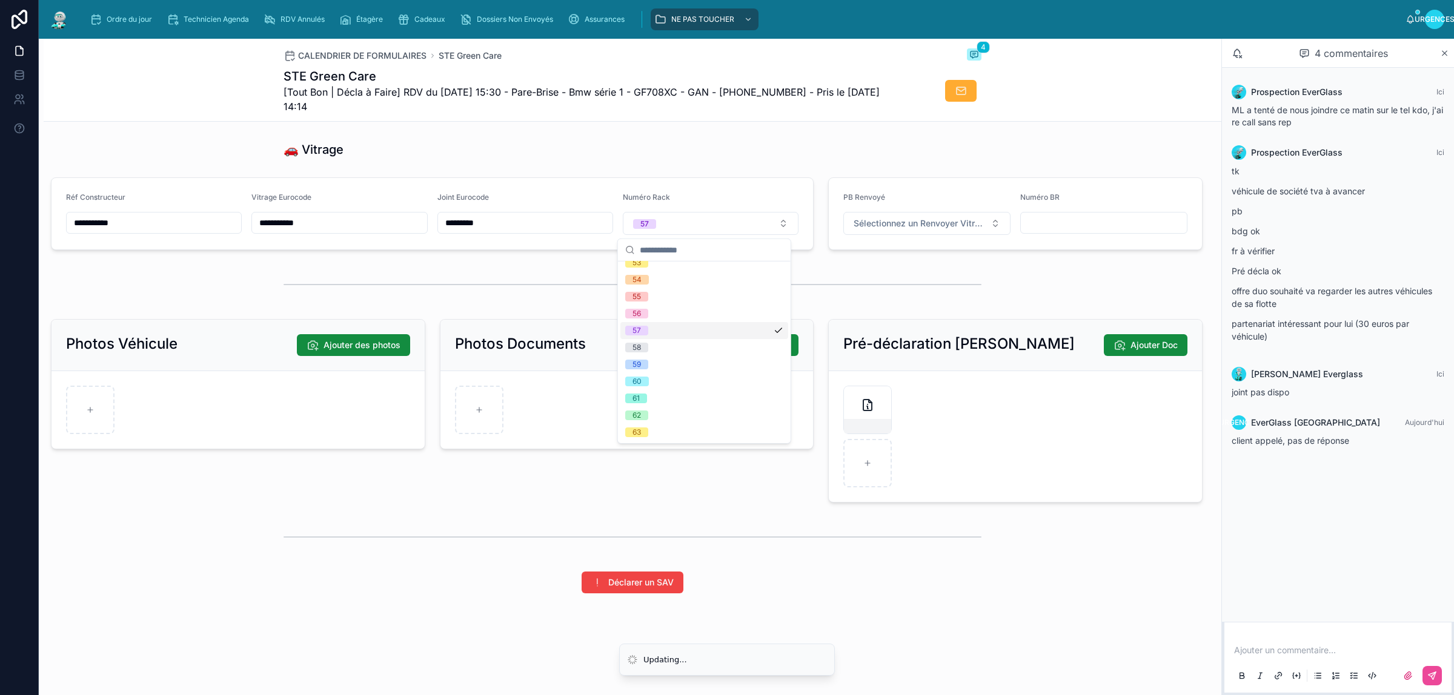
scroll to position [0, 0]
